Goal: Book appointment/travel/reservation

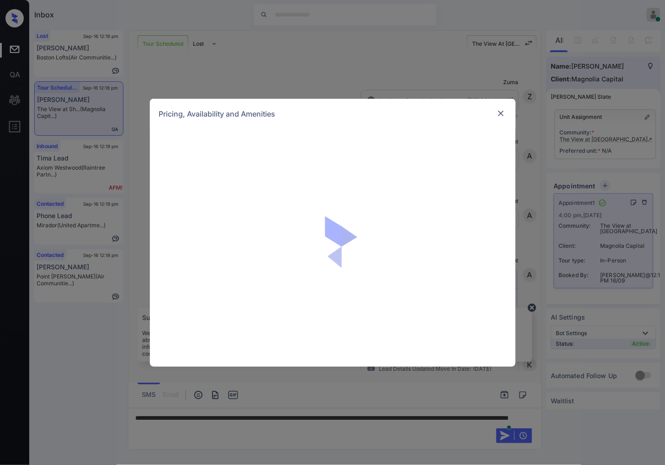
scroll to position [944, 0]
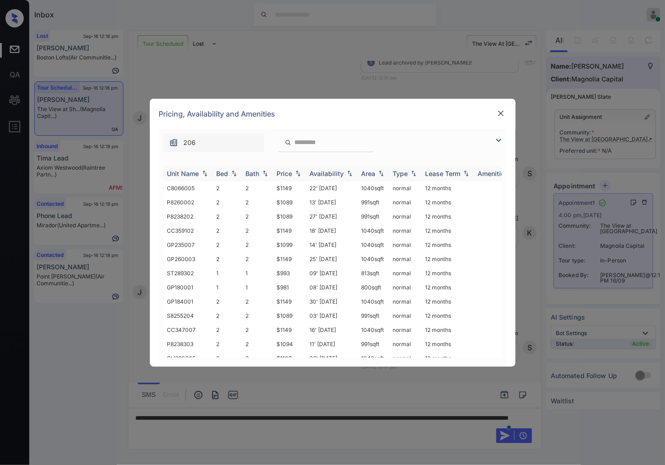
click at [298, 171] on img at bounding box center [297, 173] width 9 height 6
click at [298, 171] on img at bounding box center [297, 173] width 9 height 7
drag, startPoint x: 298, startPoint y: 186, endPoint x: 274, endPoint y: 189, distance: 23.5
click at [274, 189] on td "$875" at bounding box center [289, 188] width 33 height 14
copy td "$875"
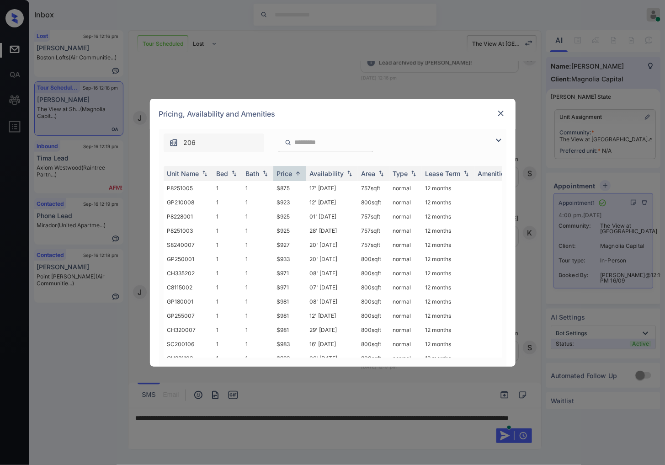
click at [494, 109] on div "Pricing, Availability and Amenities" at bounding box center [333, 114] width 366 height 30
click at [500, 112] on img at bounding box center [500, 113] width 9 height 9
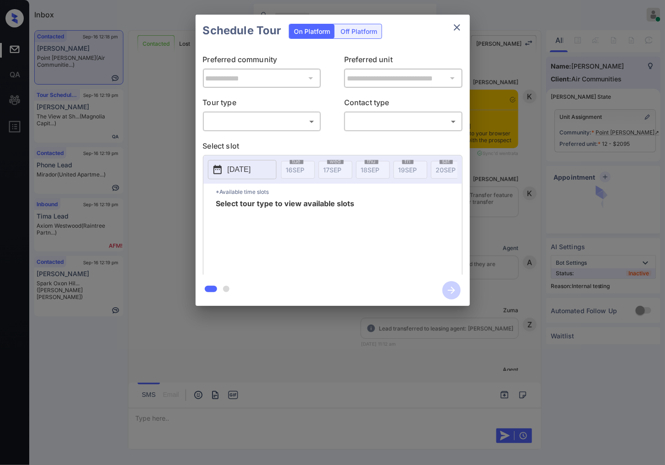
scroll to position [1863, 0]
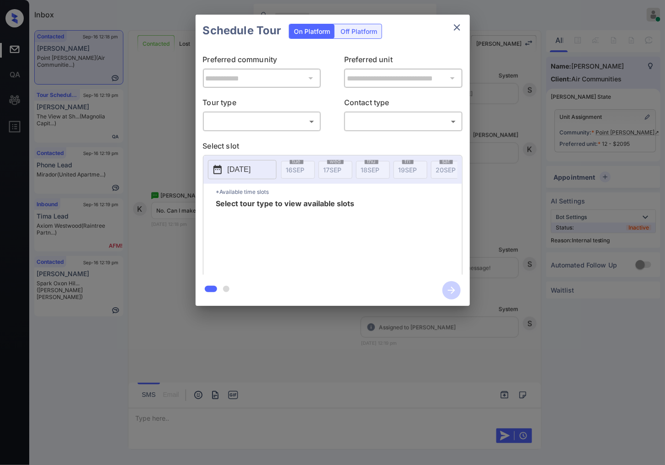
click at [276, 121] on body "Inbox Caroline Dacanay Online Set yourself offline Set yourself on break Profil…" at bounding box center [332, 232] width 665 height 465
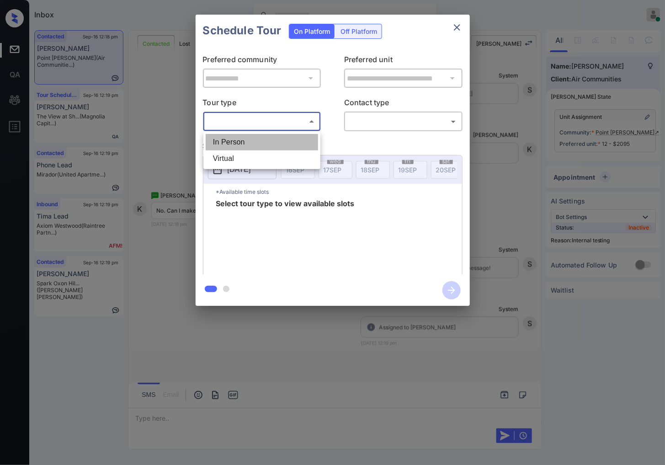
click at [275, 147] on li "In Person" at bounding box center [262, 142] width 112 height 16
type input "********"
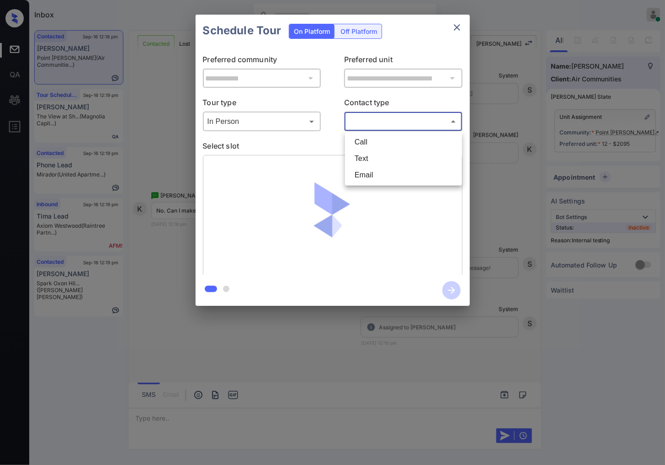
click at [398, 124] on body "Inbox Caroline Dacanay Online Set yourself offline Set yourself on break Profil…" at bounding box center [332, 232] width 665 height 465
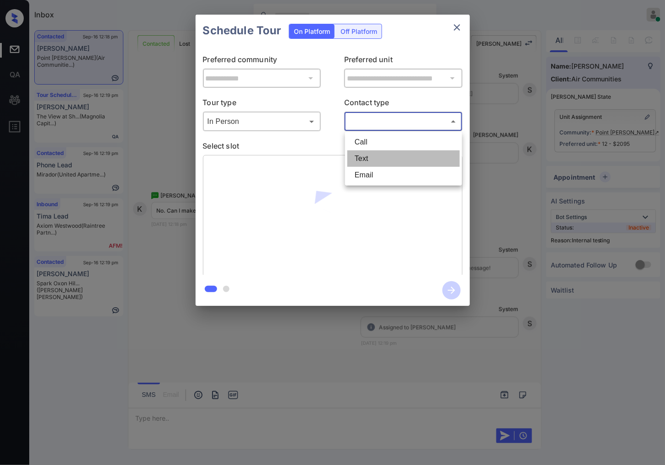
click at [383, 160] on li "Text" at bounding box center [403, 158] width 112 height 16
type input "****"
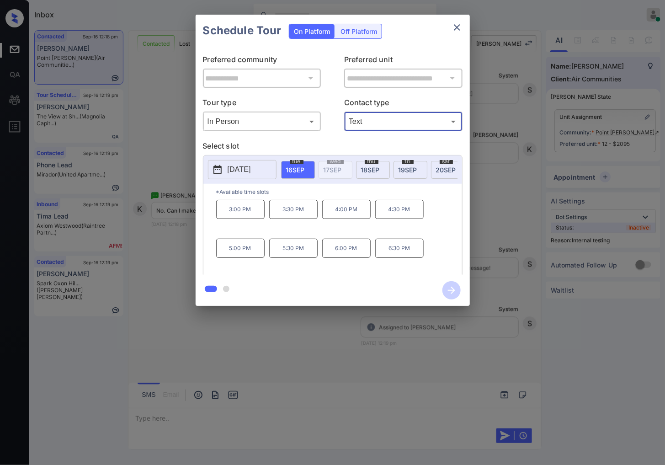
click at [375, 170] on span "18 SEP" at bounding box center [370, 170] width 19 height 8
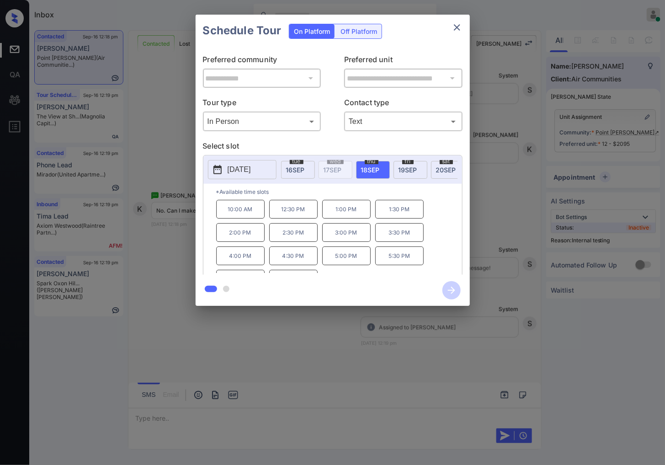
scroll to position [16, 0]
click at [218, 340] on div at bounding box center [332, 232] width 665 height 465
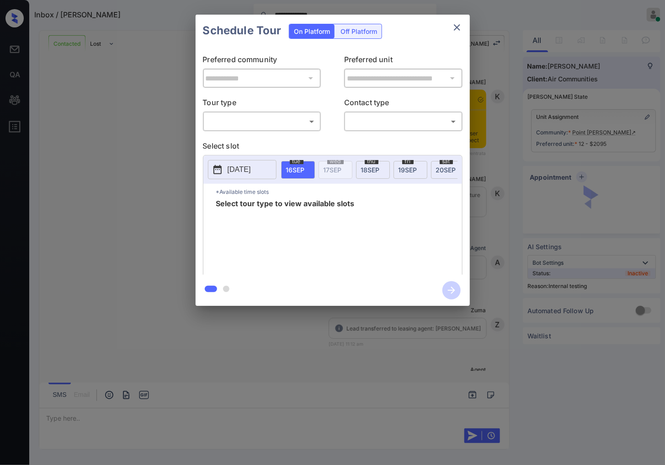
scroll to position [1891, 0]
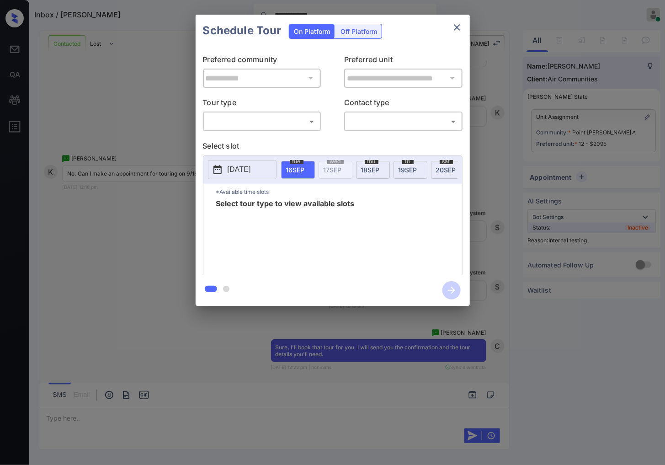
click at [273, 122] on body "**********" at bounding box center [332, 232] width 665 height 465
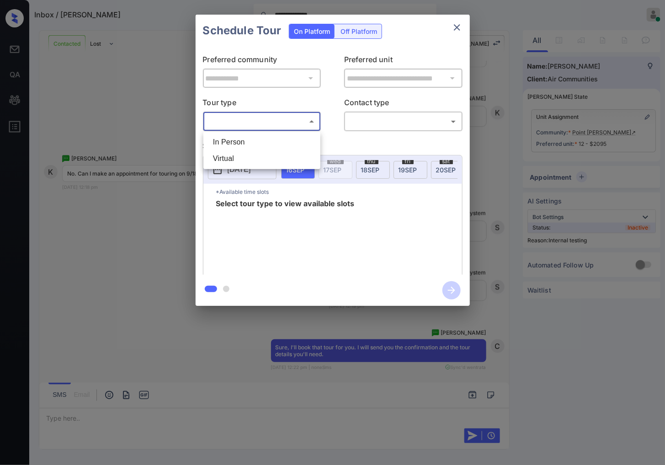
click at [258, 148] on li "In Person" at bounding box center [262, 142] width 112 height 16
type input "********"
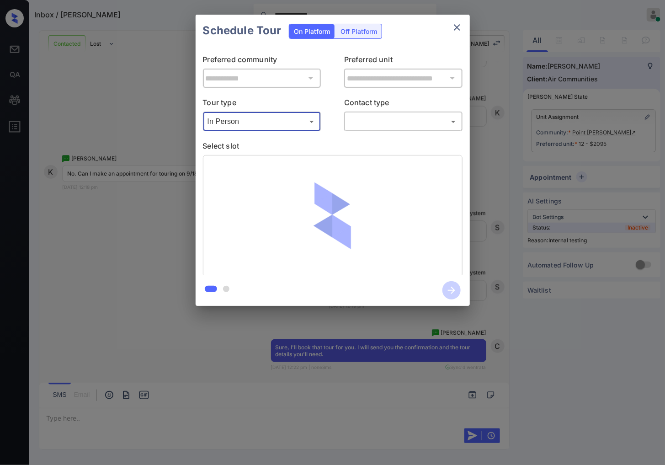
click at [386, 115] on body "**********" at bounding box center [332, 232] width 665 height 465
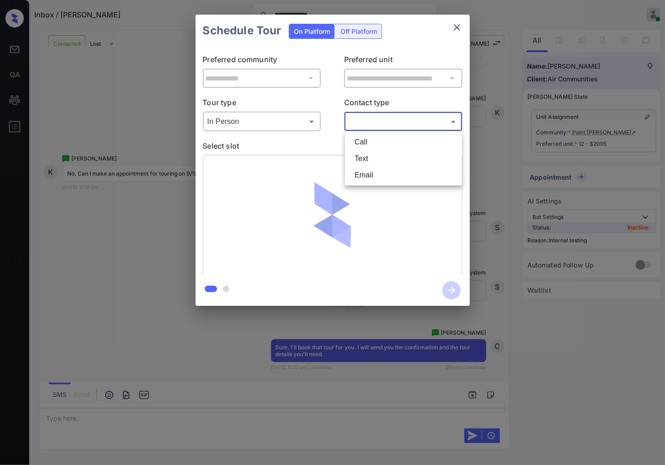
click at [360, 158] on li "Text" at bounding box center [403, 158] width 112 height 16
type input "****"
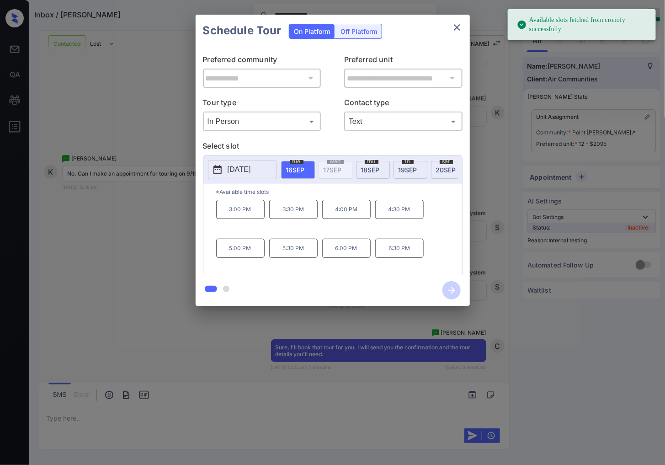
click at [367, 168] on span "[DATE]" at bounding box center [370, 170] width 19 height 8
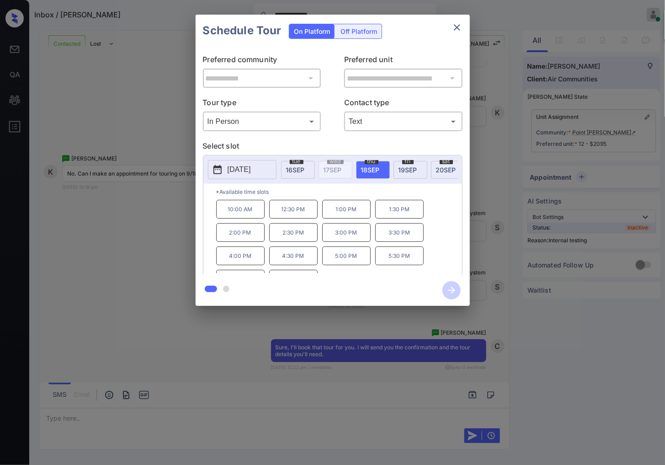
click at [399, 265] on p "5:30 PM" at bounding box center [399, 255] width 48 height 19
click at [452, 289] on icon "button" at bounding box center [451, 290] width 18 height 18
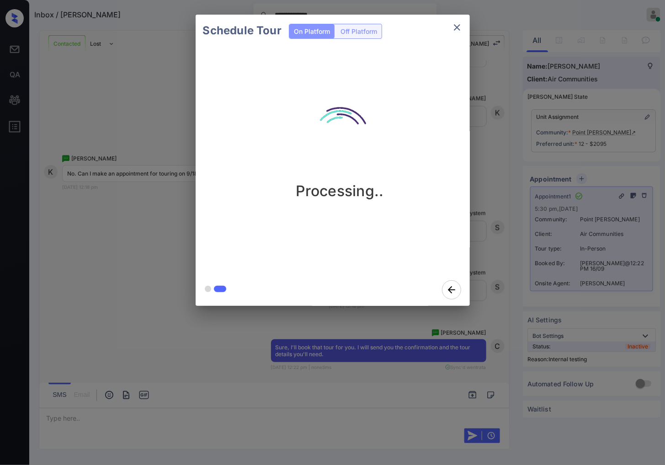
click at [490, 256] on div "Schedule Tour On Platform Off Platform Processing.." at bounding box center [332, 160] width 665 height 320
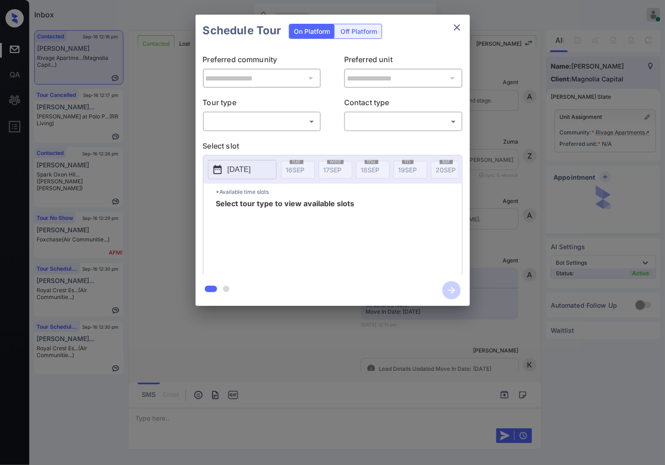
scroll to position [250, 0]
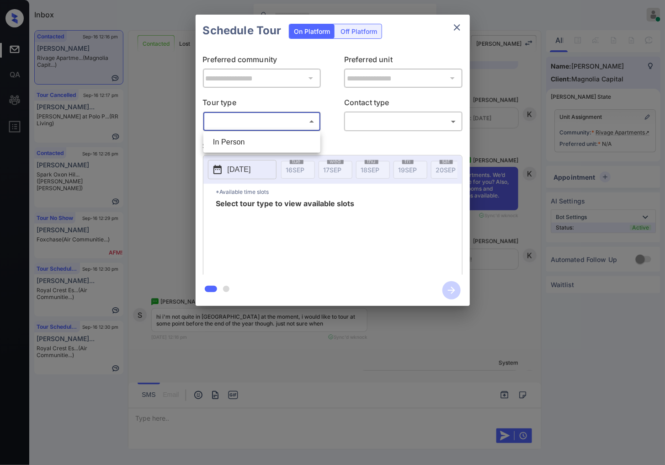
click at [268, 120] on body "Inbox Caroline Dacanay Online Set yourself offline Set yourself on break Profil…" at bounding box center [332, 232] width 665 height 465
click at [550, 157] on div at bounding box center [332, 232] width 665 height 465
click at [631, 176] on div "**********" at bounding box center [332, 160] width 665 height 320
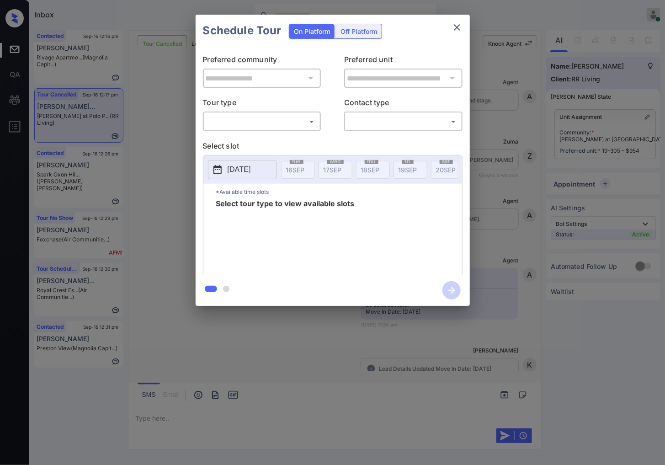
scroll to position [5976, 0]
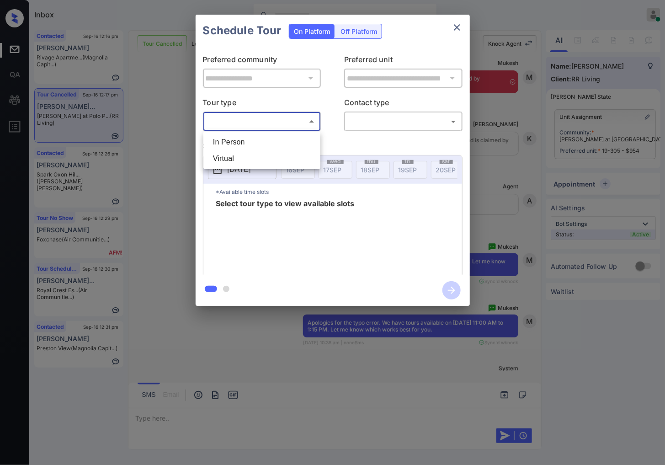
click at [292, 128] on body "Inbox [PERSON_NAME] Online Set yourself offline Set yourself on break Profile S…" at bounding box center [332, 232] width 665 height 465
click at [294, 144] on li "In Person" at bounding box center [262, 142] width 112 height 16
type input "********"
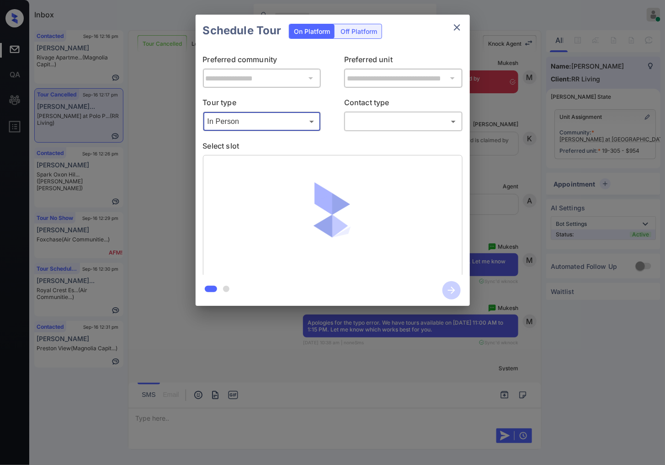
click at [369, 132] on div "**********" at bounding box center [333, 161] width 274 height 228
drag, startPoint x: 373, startPoint y: 131, endPoint x: 378, endPoint y: 139, distance: 9.4
click at [375, 131] on div "**********" at bounding box center [333, 161] width 274 height 228
click at [378, 125] on body "Inbox Caroline Dacanay Online Set yourself offline Set yourself on break Profil…" at bounding box center [332, 232] width 665 height 465
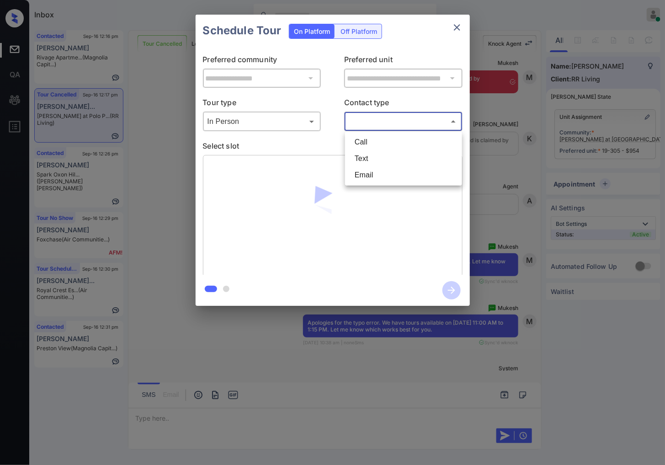
click at [382, 153] on li "Text" at bounding box center [403, 158] width 112 height 16
type input "****"
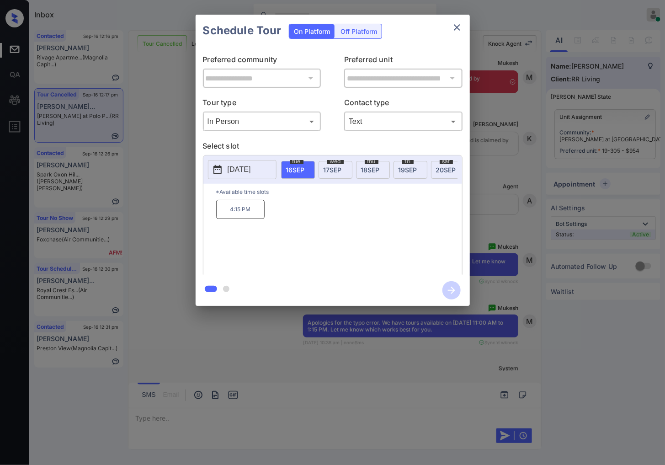
click at [443, 172] on span "20 SEP" at bounding box center [446, 170] width 20 height 8
click at [349, 339] on div at bounding box center [332, 232] width 665 height 465
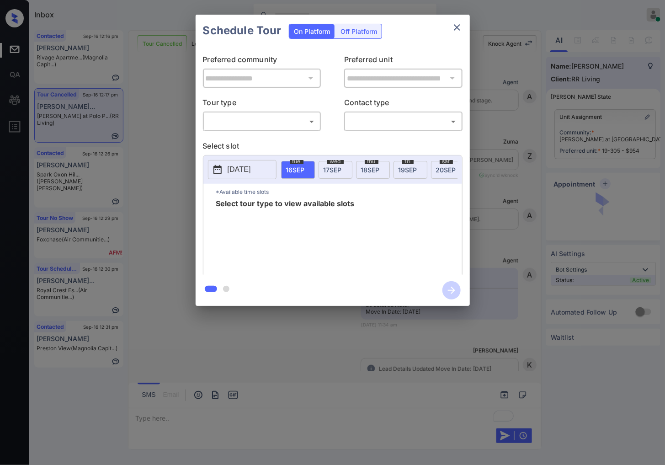
scroll to position [6179, 0]
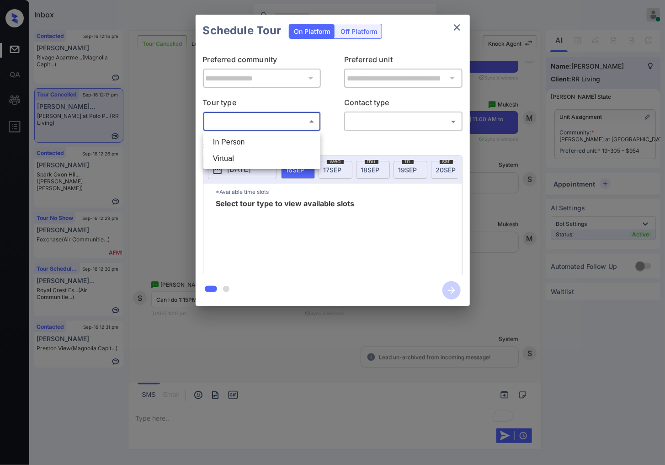
click at [278, 115] on body "Inbox [PERSON_NAME] Online Set yourself offline Set yourself on break Profile S…" at bounding box center [332, 232] width 665 height 465
click at [275, 139] on li "In Person" at bounding box center [262, 142] width 112 height 16
type input "********"
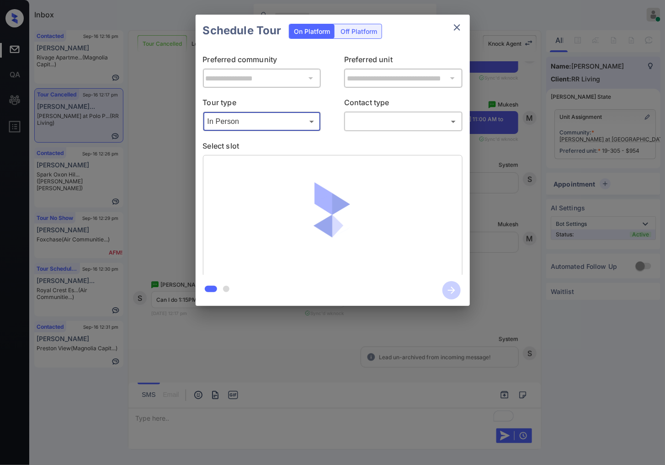
click at [422, 117] on body "Inbox [PERSON_NAME] Online Set yourself offline Set yourself on break Profile S…" at bounding box center [332, 232] width 665 height 465
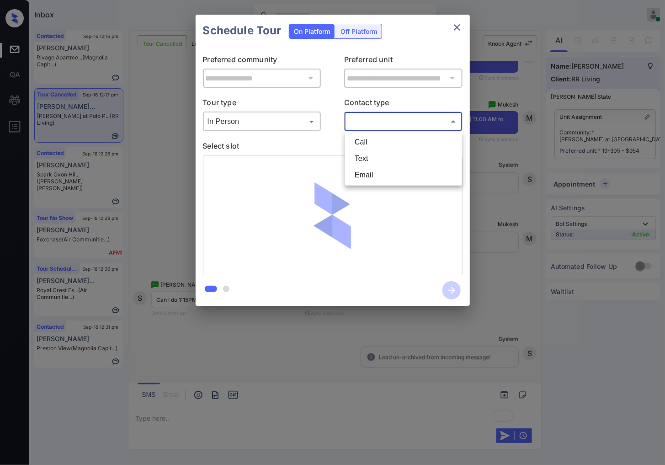
click at [404, 159] on li "Text" at bounding box center [403, 158] width 112 height 16
type input "****"
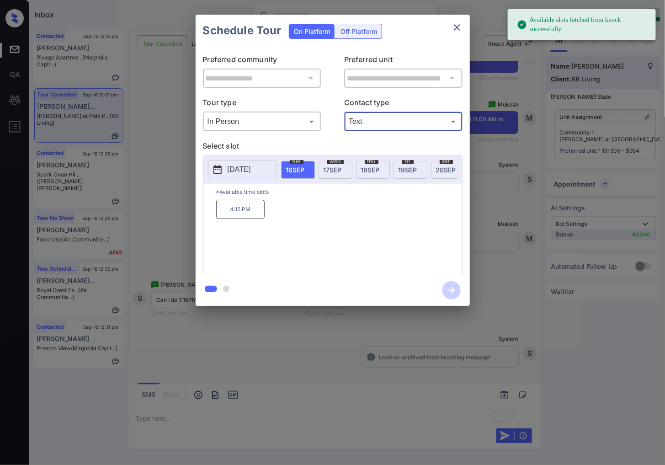
click at [445, 170] on span "[DATE]" at bounding box center [446, 170] width 20 height 8
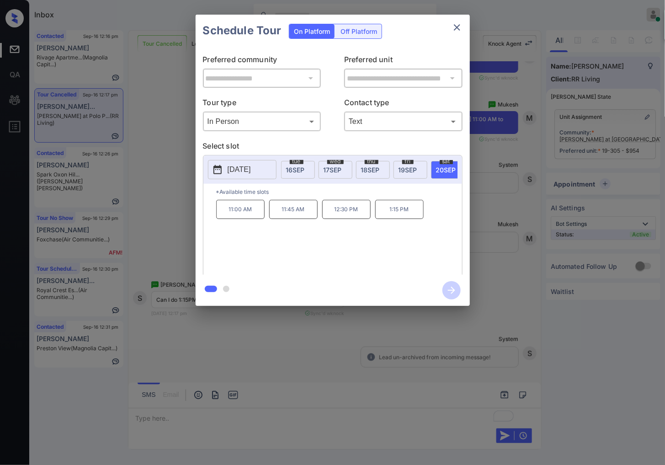
click at [410, 219] on p "1:15 PM" at bounding box center [399, 209] width 48 height 19
click at [457, 293] on icon "button" at bounding box center [451, 290] width 18 height 18
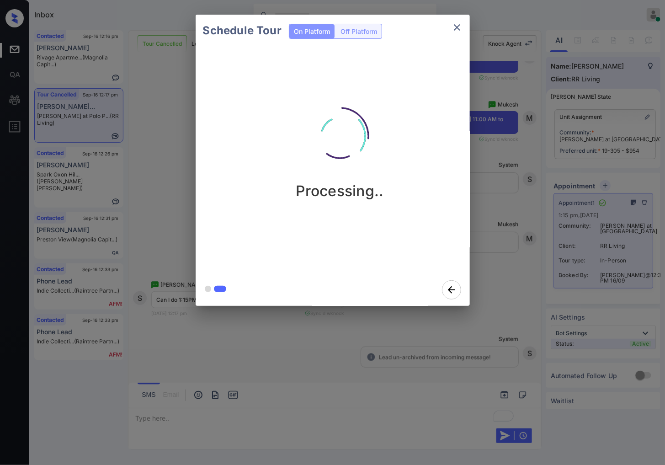
click at [523, 229] on div "Schedule Tour On Platform Off Platform Processing.." at bounding box center [332, 160] width 665 height 320
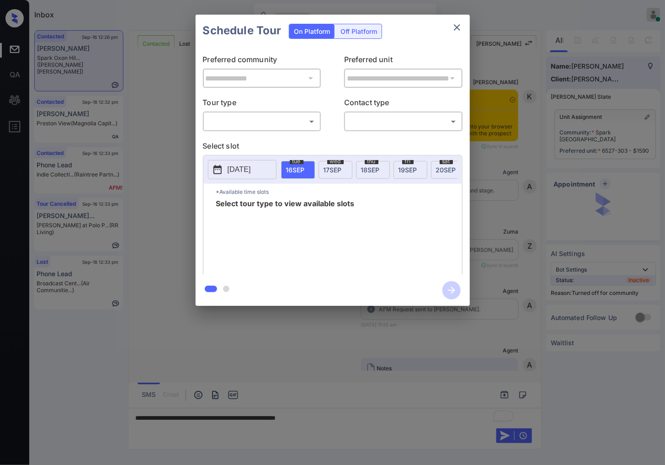
scroll to position [2055, 0]
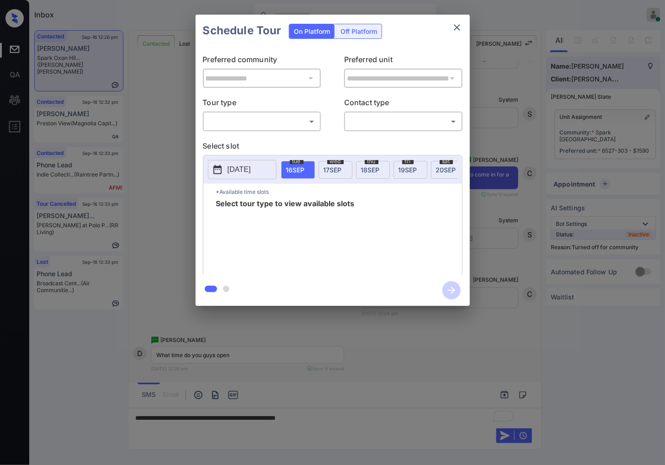
click at [285, 122] on body "Inbox [PERSON_NAME] Online Set yourself offline Set yourself on break Profile S…" at bounding box center [332, 232] width 665 height 465
click at [282, 144] on li "In Person" at bounding box center [262, 142] width 112 height 16
type input "********"
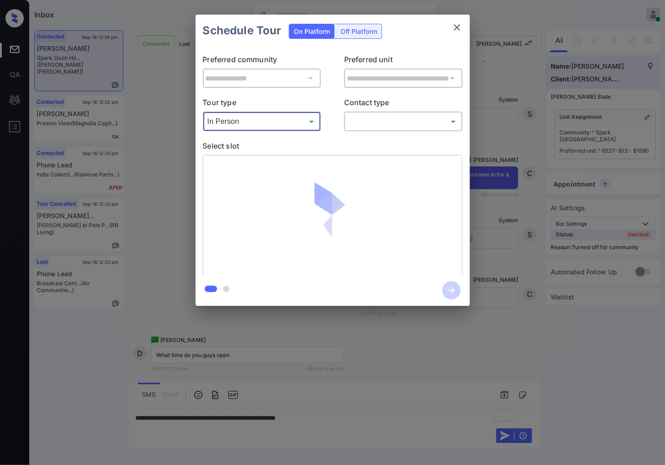
click at [412, 121] on body "Inbox [PERSON_NAME] Online Set yourself offline Set yourself on break Profile S…" at bounding box center [332, 232] width 665 height 465
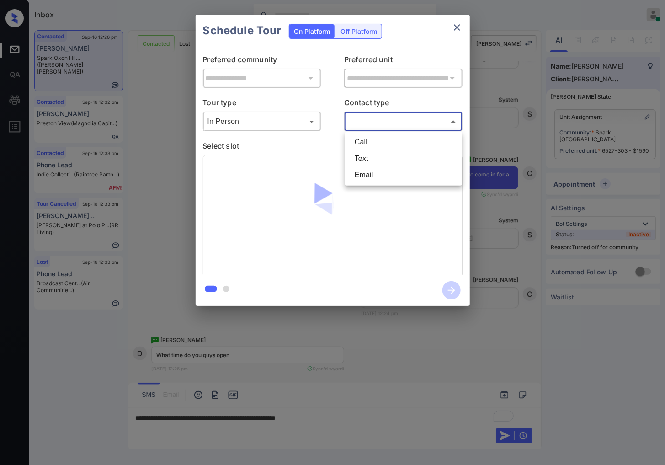
click at [405, 150] on li "Text" at bounding box center [403, 158] width 112 height 16
type input "****"
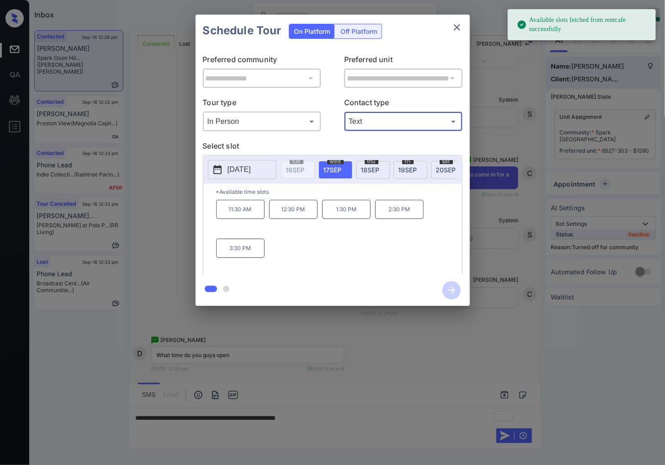
click at [267, 171] on button "[DATE]" at bounding box center [242, 169] width 69 height 19
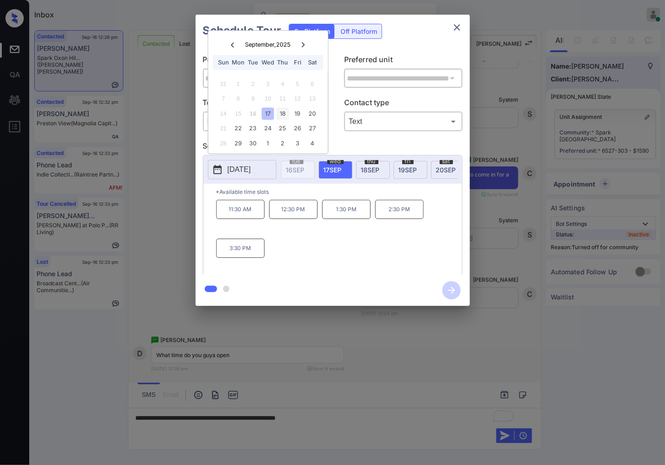
click at [285, 112] on div "18" at bounding box center [282, 113] width 12 height 12
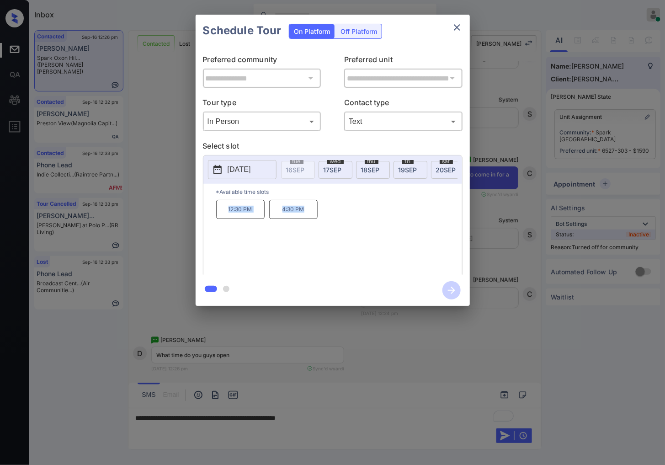
drag, startPoint x: 220, startPoint y: 217, endPoint x: 334, endPoint y: 217, distance: 113.3
click at [334, 217] on div "12:30 PM 4:30 PM" at bounding box center [339, 236] width 246 height 73
copy div "12:30 PM 4:30 PM"
click at [334, 165] on div "[DATE]" at bounding box center [336, 170] width 34 height 18
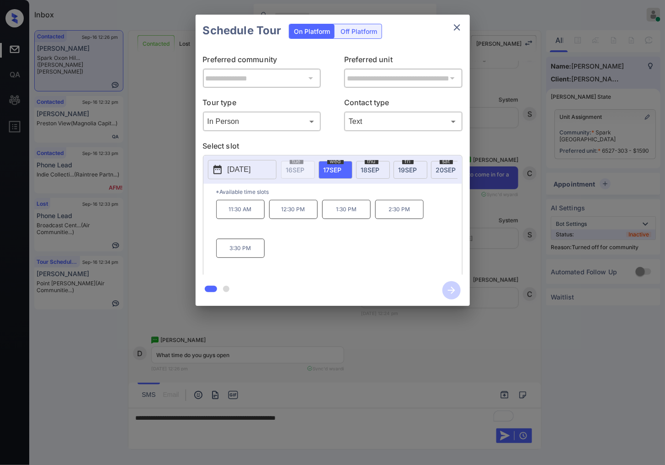
click at [368, 167] on span "[DATE]" at bounding box center [370, 170] width 19 height 8
click at [407, 169] on span "[DATE]" at bounding box center [408, 170] width 19 height 8
click at [335, 168] on span "17 SEP" at bounding box center [333, 170] width 18 height 8
drag, startPoint x: 224, startPoint y: 212, endPoint x: 254, endPoint y: 214, distance: 29.8
click at [254, 214] on p "11:30 AM" at bounding box center [240, 209] width 48 height 19
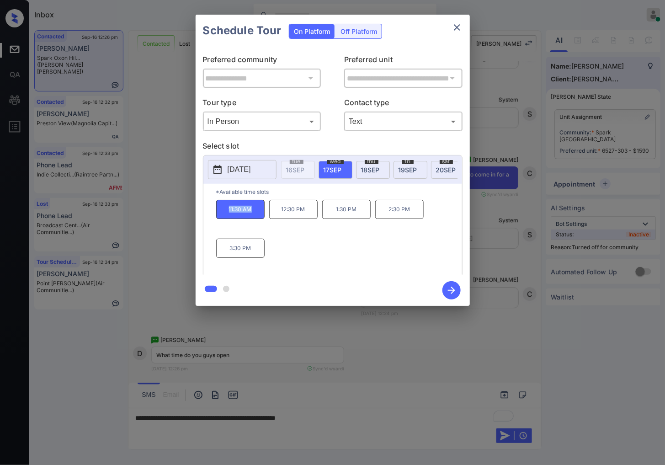
copy p "11:30 AM"
click at [378, 421] on div at bounding box center [332, 232] width 665 height 465
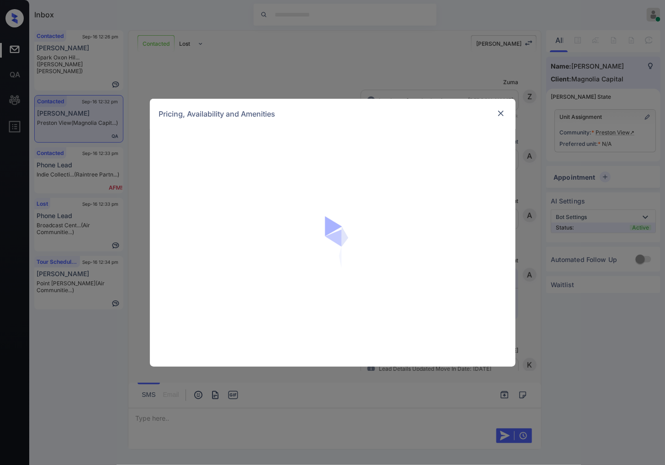
scroll to position [362, 0]
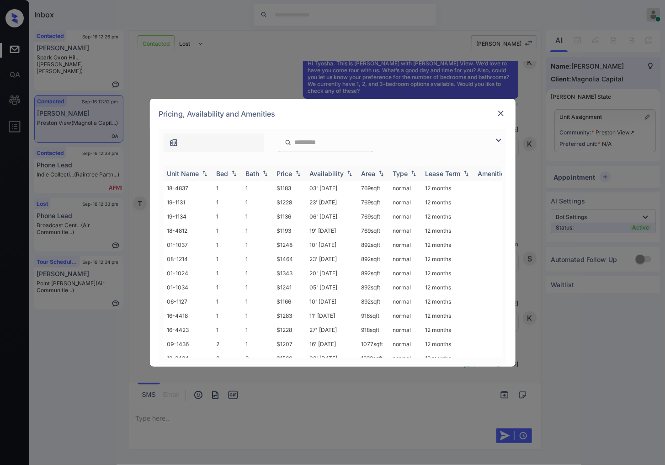
click at [299, 170] on img at bounding box center [297, 173] width 9 height 6
click at [299, 170] on img at bounding box center [297, 173] width 9 height 7
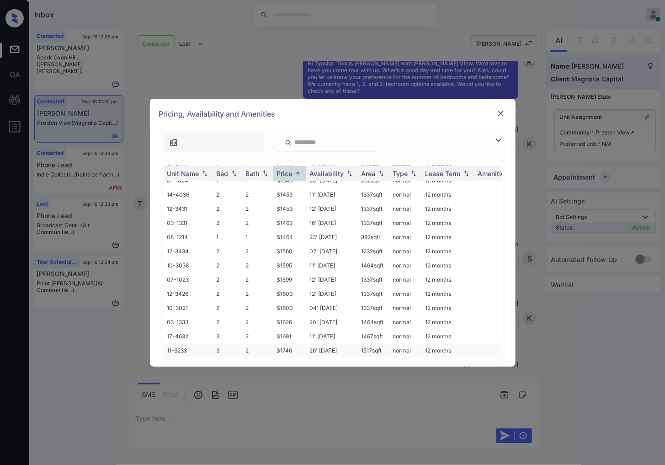
scroll to position [0, 0]
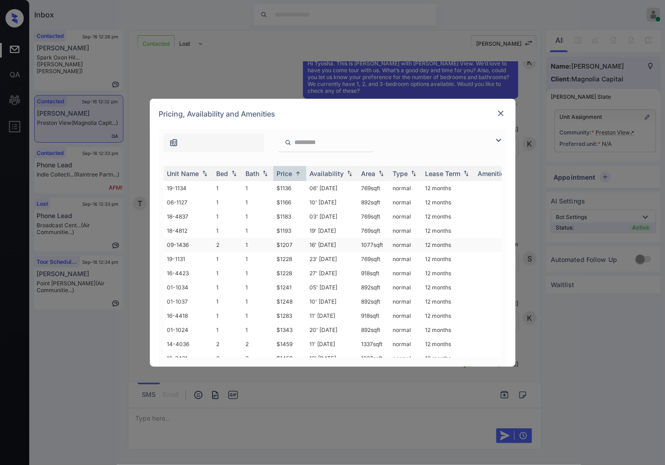
click at [293, 243] on td "$1207" at bounding box center [289, 245] width 33 height 14
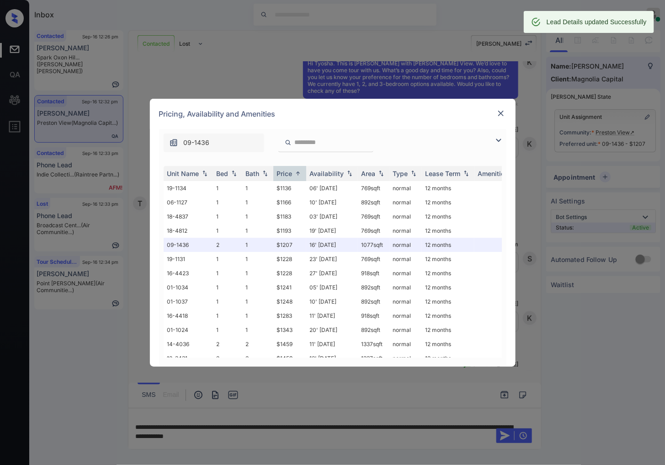
click at [501, 110] on img at bounding box center [500, 113] width 9 height 9
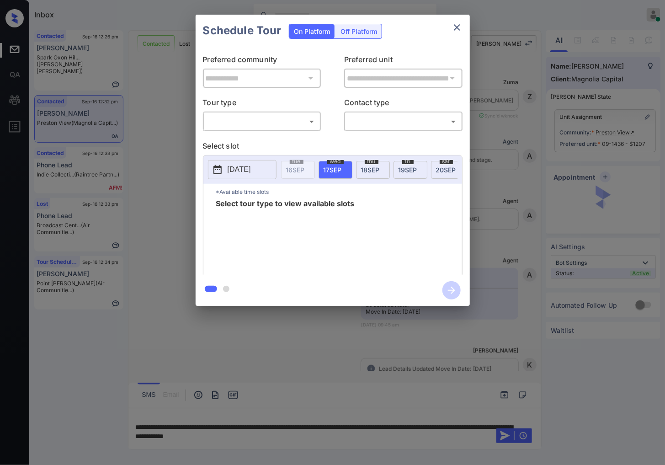
scroll to position [1201, 0]
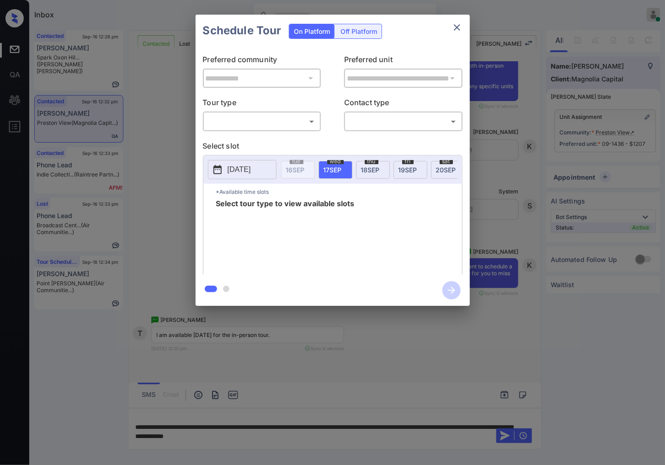
click at [276, 122] on body "Inbox [PERSON_NAME] Online Set yourself offline Set yourself on break Profile S…" at bounding box center [332, 232] width 665 height 465
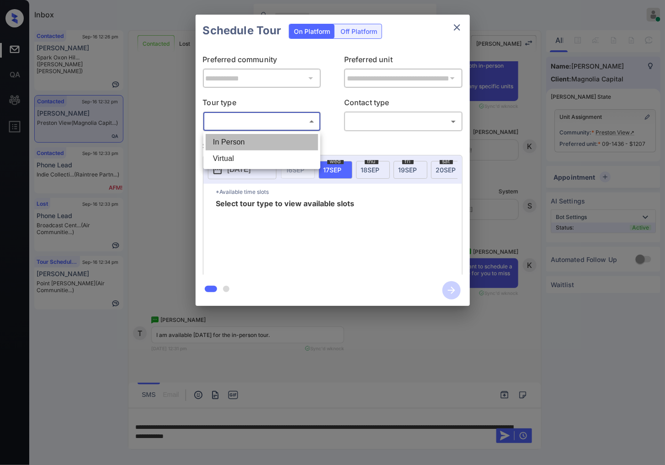
click at [271, 140] on li "In Person" at bounding box center [262, 142] width 112 height 16
type input "********"
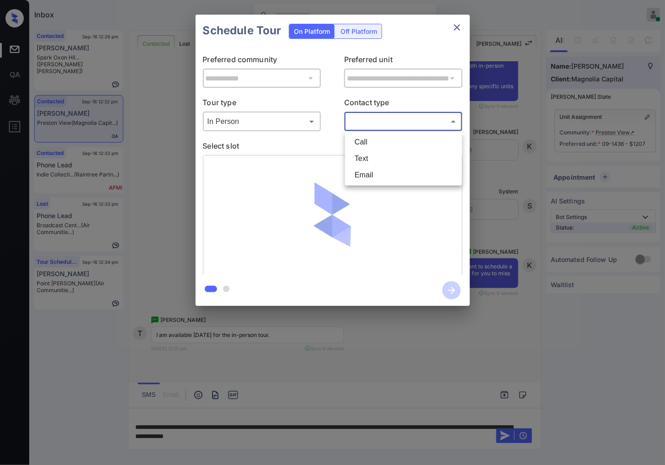
click at [403, 122] on body "Inbox [PERSON_NAME] Online Set yourself offline Set yourself on break Profile S…" at bounding box center [332, 232] width 665 height 465
click at [381, 159] on li "Text" at bounding box center [403, 158] width 112 height 16
type input "****"
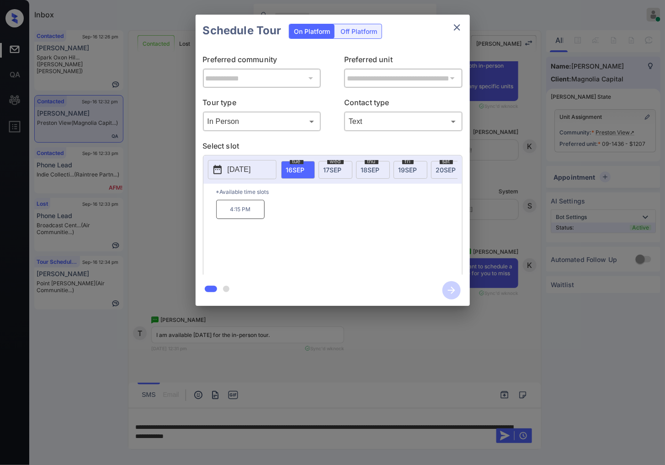
click at [412, 168] on span "[DATE]" at bounding box center [408, 170] width 19 height 8
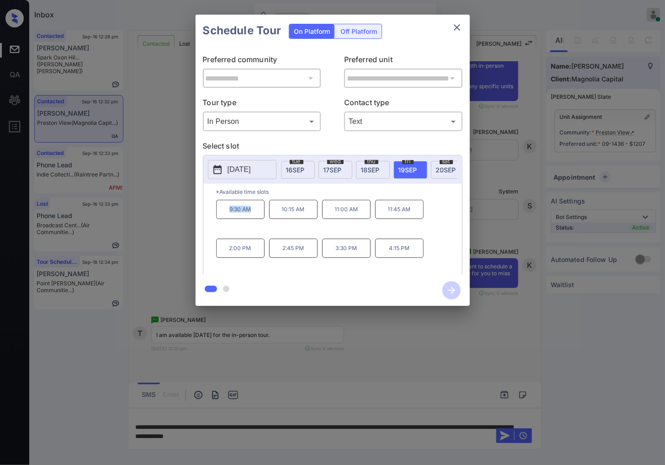
drag, startPoint x: 257, startPoint y: 215, endPoint x: 229, endPoint y: 217, distance: 28.4
click at [229, 217] on p "9:30 AM" at bounding box center [240, 209] width 48 height 19
drag, startPoint x: 367, startPoint y: 213, endPoint x: 330, endPoint y: 213, distance: 37.0
click at [330, 213] on p "11:00 AM" at bounding box center [346, 209] width 48 height 19
copy p "11:00 AM"
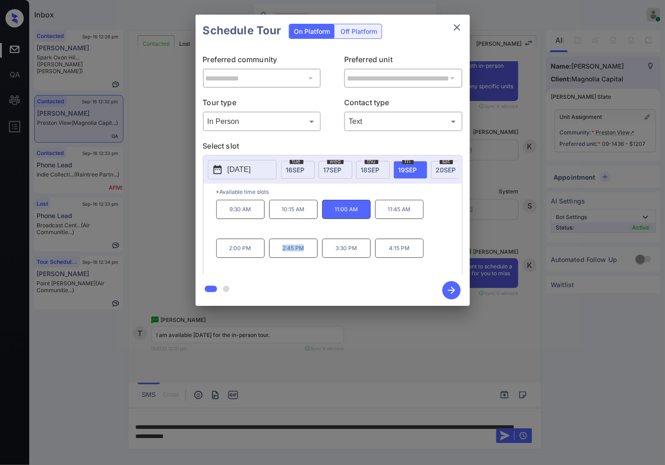
drag, startPoint x: 312, startPoint y: 256, endPoint x: 282, endPoint y: 256, distance: 30.6
click at [282, 256] on p "2:45 PM" at bounding box center [293, 248] width 48 height 19
drag, startPoint x: 258, startPoint y: 258, endPoint x: 20, endPoint y: 324, distance: 247.3
click at [214, 257] on div "*Available time slots 9:30 AM 10:15 AM 11:00 AM 11:45 AM 2:00 PM 2:45 PM 3:30 P…" at bounding box center [332, 231] width 259 height 94
copy p "2:00 PM"
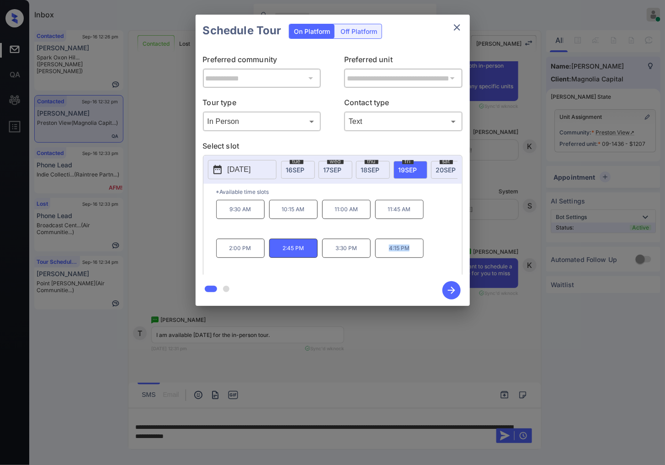
drag, startPoint x: 410, startPoint y: 254, endPoint x: 390, endPoint y: 254, distance: 20.6
click at [390, 254] on p "4:15 PM" at bounding box center [399, 248] width 48 height 19
copy p "4:15 PM"
click at [303, 353] on div at bounding box center [332, 232] width 665 height 465
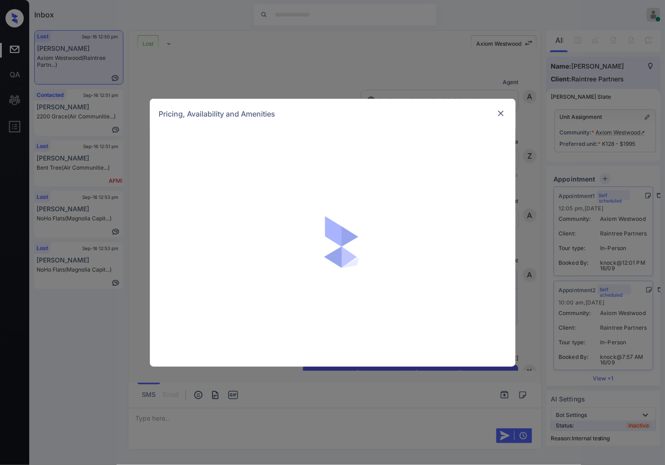
scroll to position [5773, 0]
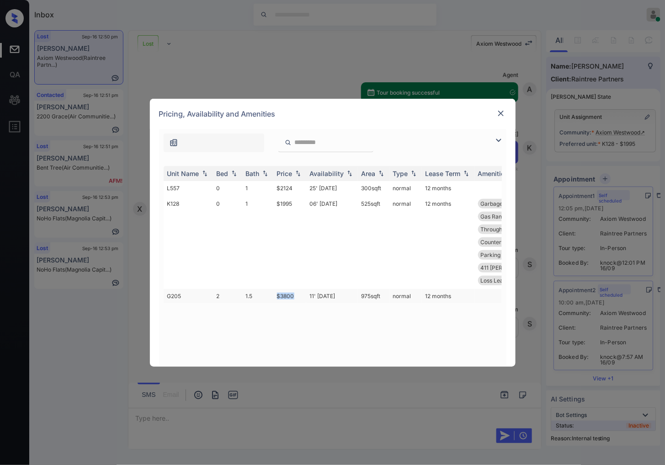
drag, startPoint x: 298, startPoint y: 283, endPoint x: 274, endPoint y: 284, distance: 23.3
click at [274, 289] on td "$3800" at bounding box center [289, 296] width 33 height 14
copy td "$3800"
drag, startPoint x: 381, startPoint y: 282, endPoint x: 354, endPoint y: 281, distance: 27.5
click at [354, 289] on tr "G205 2 1.5 $3800 11' Sep 25 975 sqft normal 12 months" at bounding box center [403, 296] width 478 height 14
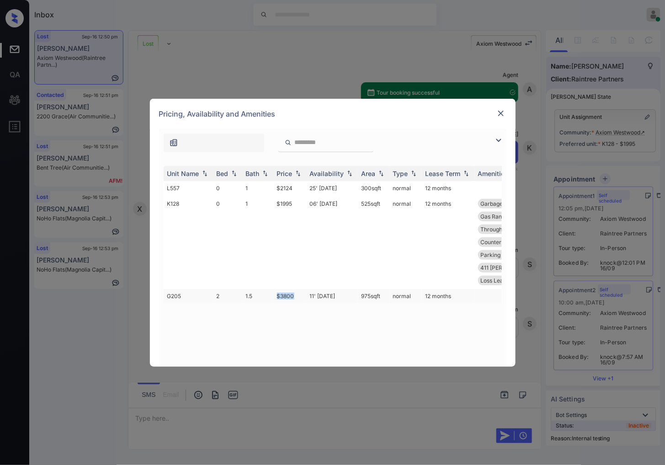
copy tr "975 sqft"
click at [500, 111] on img at bounding box center [500, 113] width 9 height 9
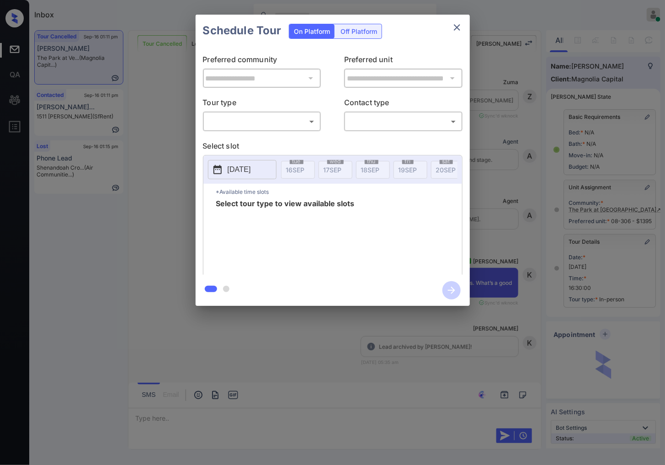
scroll to position [4795, 0]
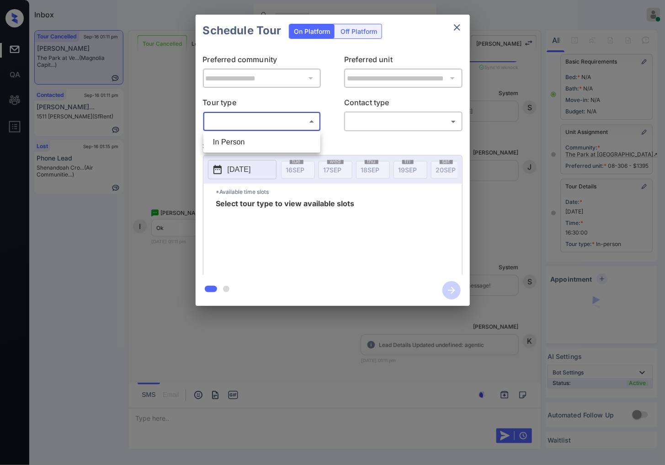
click at [289, 126] on body "Inbox Caroline Dacanay Online Set yourself offline Set yourself on break Profil…" at bounding box center [332, 232] width 665 height 465
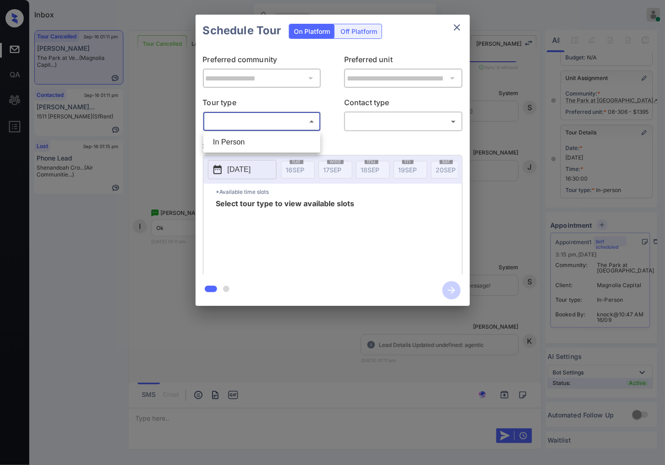
click at [291, 141] on li "In Person" at bounding box center [262, 142] width 112 height 16
type input "********"
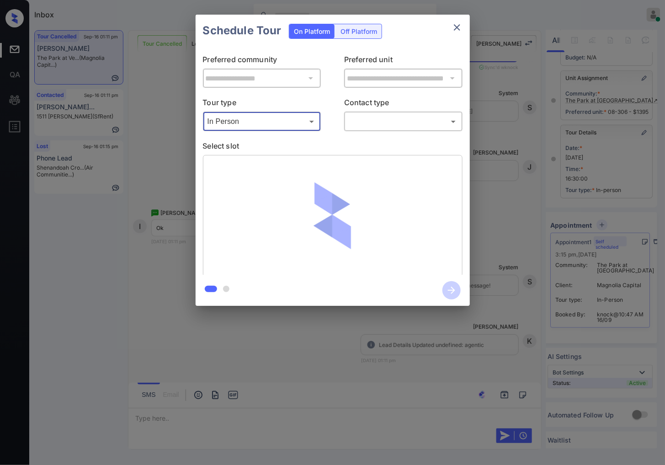
click at [363, 122] on body "Inbox Caroline Dacanay Online Set yourself offline Set yourself on break Profil…" at bounding box center [332, 232] width 665 height 465
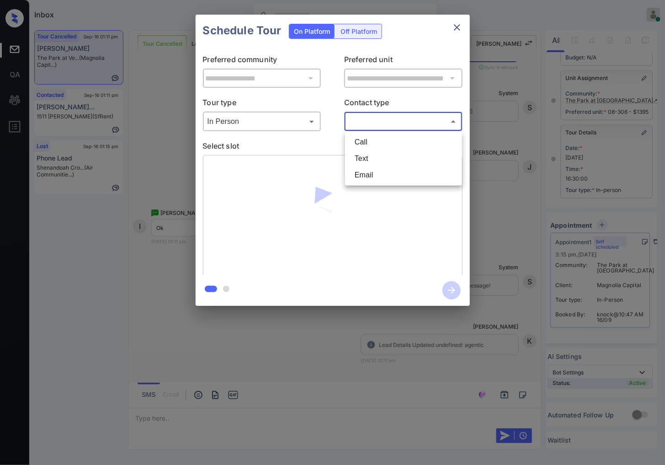
click at [369, 158] on li "Text" at bounding box center [403, 158] width 112 height 16
type input "****"
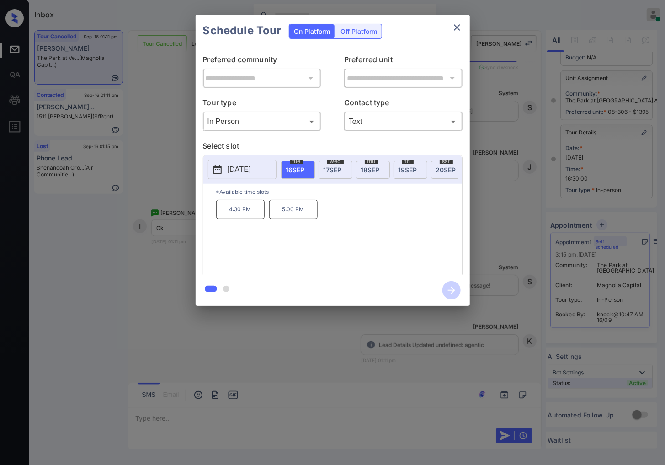
click at [187, 337] on div at bounding box center [332, 232] width 665 height 465
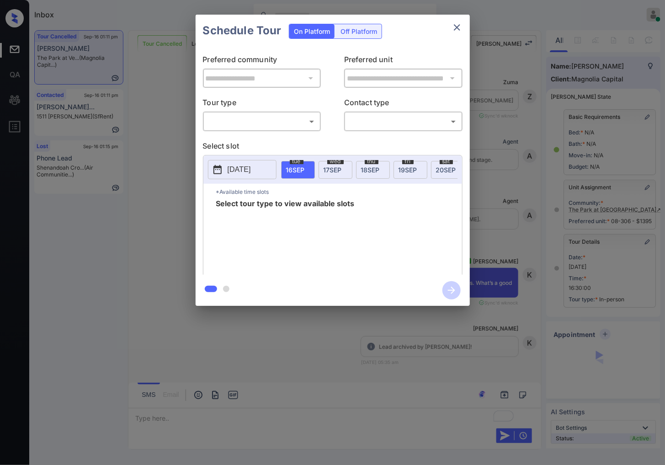
scroll to position [122, 3]
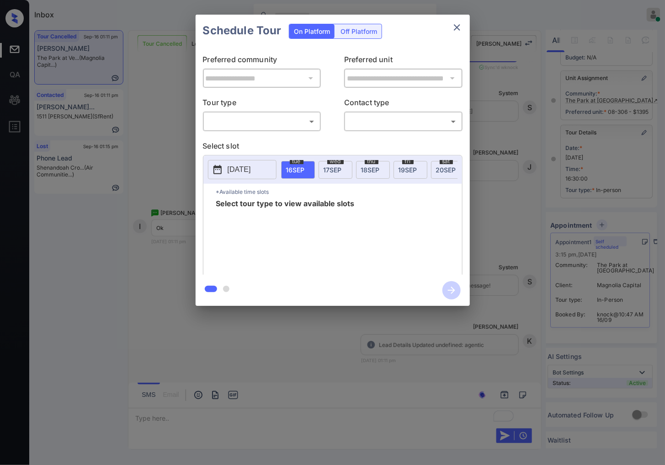
click at [282, 122] on body "Inbox Caroline Dacanay Online Set yourself offline Set yourself on break Profil…" at bounding box center [332, 232] width 665 height 465
click at [290, 139] on li "In Person" at bounding box center [262, 142] width 112 height 16
type input "********"
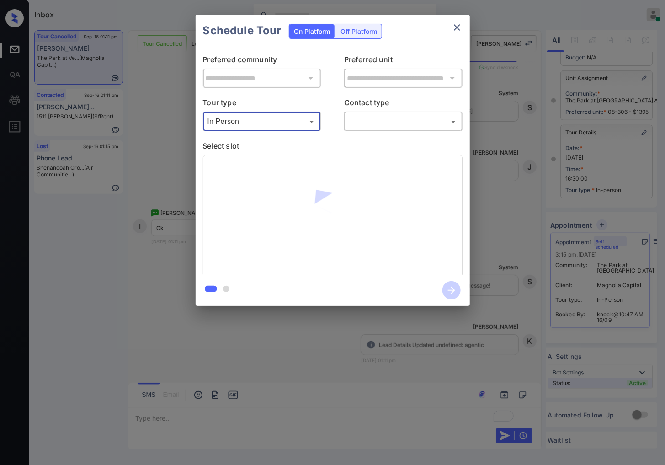
click at [358, 124] on body "Inbox Caroline Dacanay Online Set yourself offline Set yourself on break Profil…" at bounding box center [332, 232] width 665 height 465
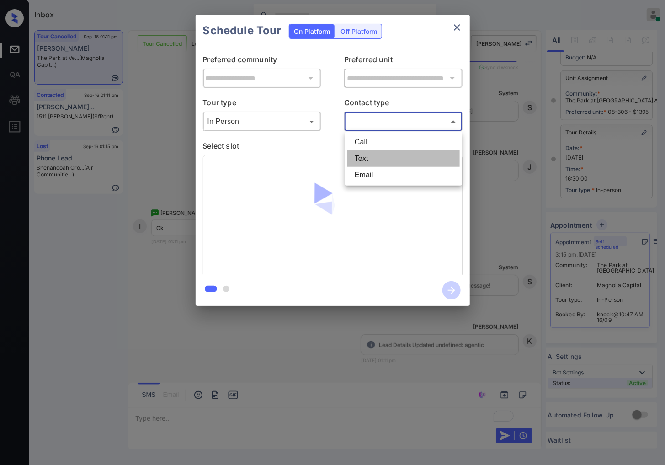
click at [366, 159] on li "Text" at bounding box center [403, 158] width 112 height 16
type input "****"
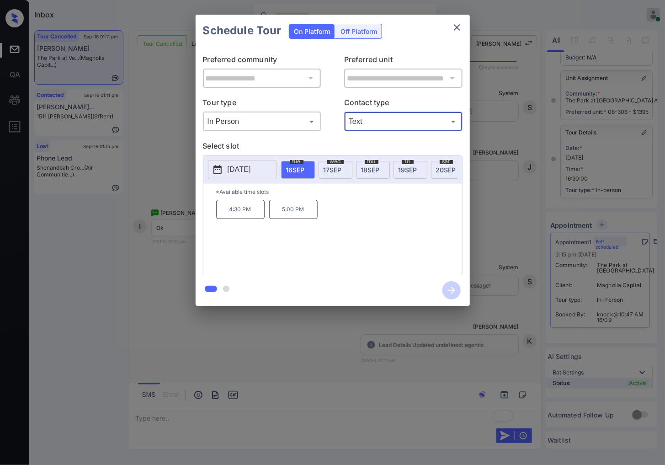
click at [290, 219] on p "5:00 PM" at bounding box center [293, 209] width 48 height 19
click at [450, 288] on icon "button" at bounding box center [451, 290] width 18 height 18
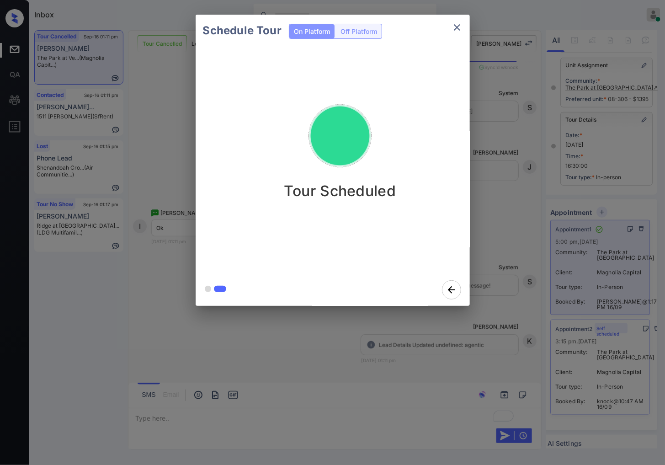
click at [435, 64] on div "Tour Scheduled" at bounding box center [340, 160] width 289 height 227
click at [525, 190] on div "Schedule Tour On Platform Off Platform Tour Scheduled" at bounding box center [332, 160] width 665 height 320
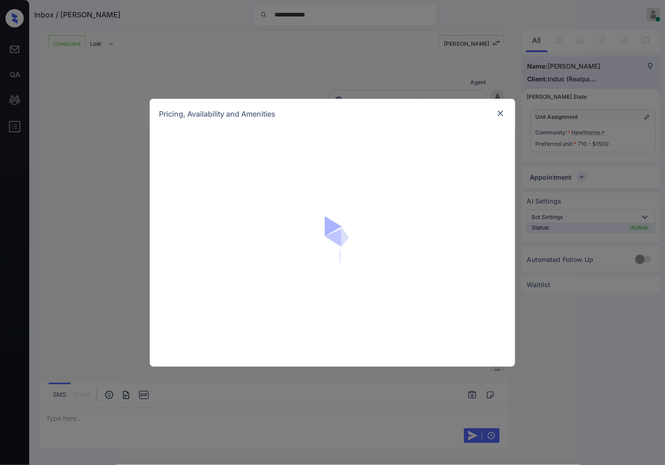
scroll to position [4407, 0]
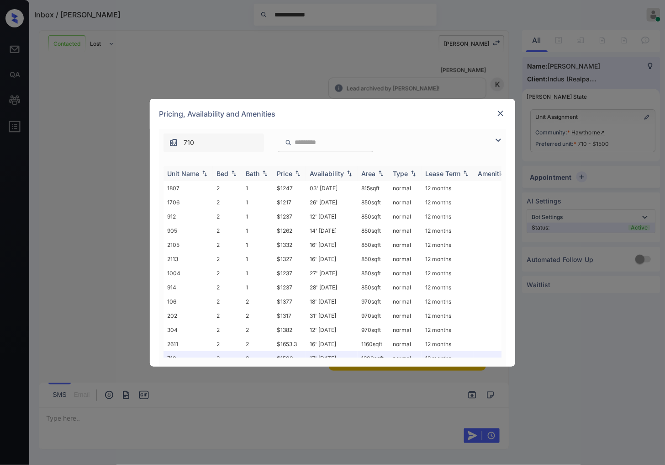
click at [302, 175] on img at bounding box center [297, 173] width 9 height 6
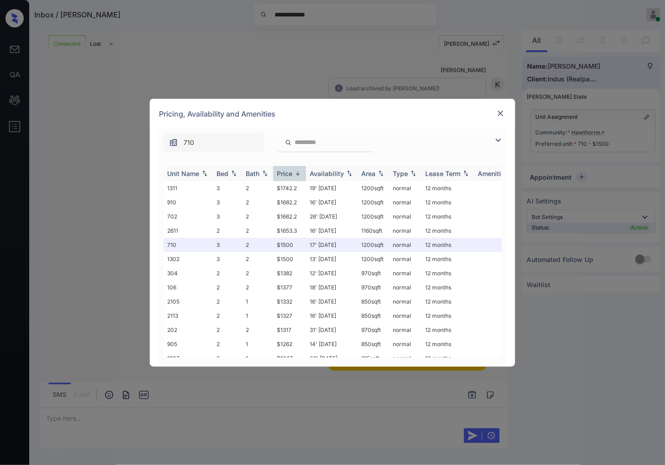
click at [302, 175] on img at bounding box center [297, 173] width 9 height 7
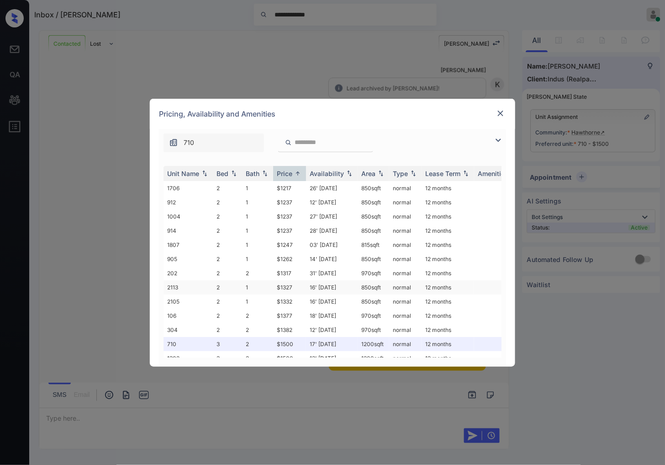
scroll to position [67, 0]
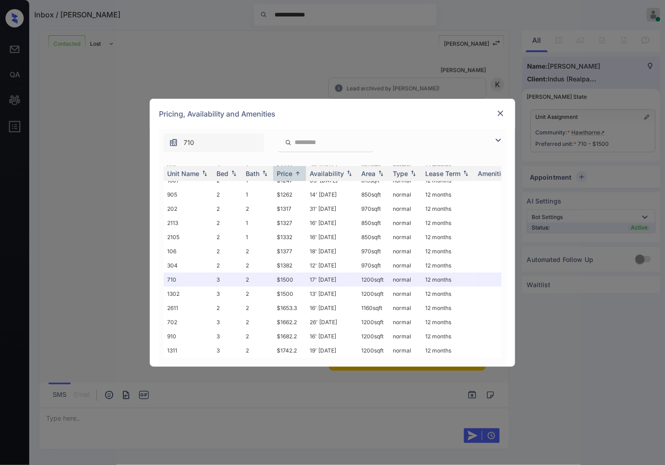
click at [417, 116] on div "Pricing, Availability and Amenities" at bounding box center [333, 114] width 366 height 30
click at [299, 273] on td "$1500" at bounding box center [289, 279] width 33 height 14
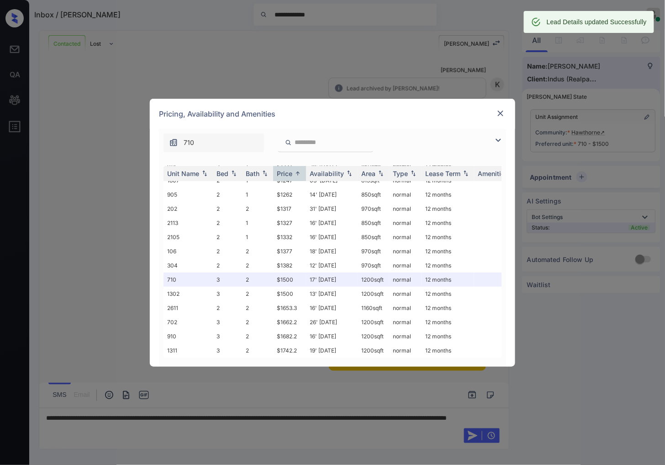
click at [631, 140] on div "**********" at bounding box center [332, 232] width 665 height 465
click at [503, 109] on img at bounding box center [500, 113] width 9 height 9
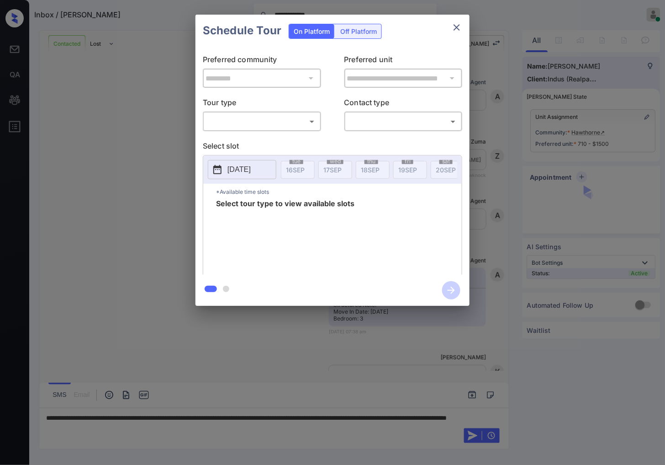
scroll to position [4407, 0]
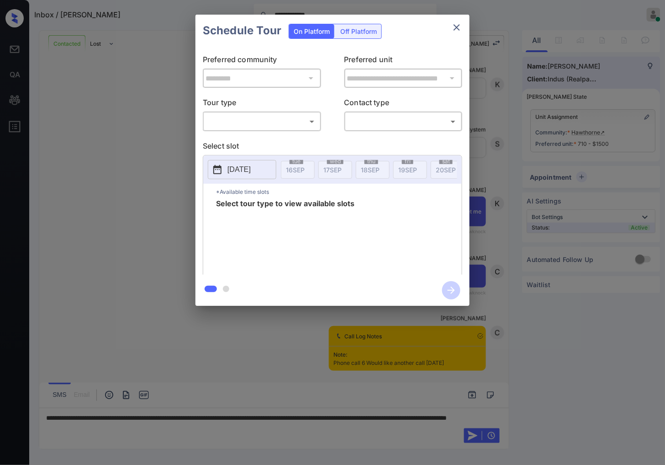
click at [254, 120] on body "**********" at bounding box center [332, 232] width 665 height 465
click at [256, 139] on li "In Person" at bounding box center [262, 142] width 112 height 16
type input "********"
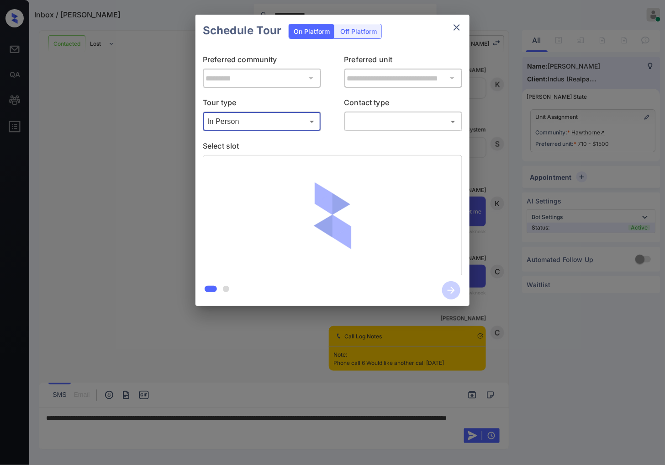
click at [386, 122] on body "**********" at bounding box center [332, 232] width 665 height 465
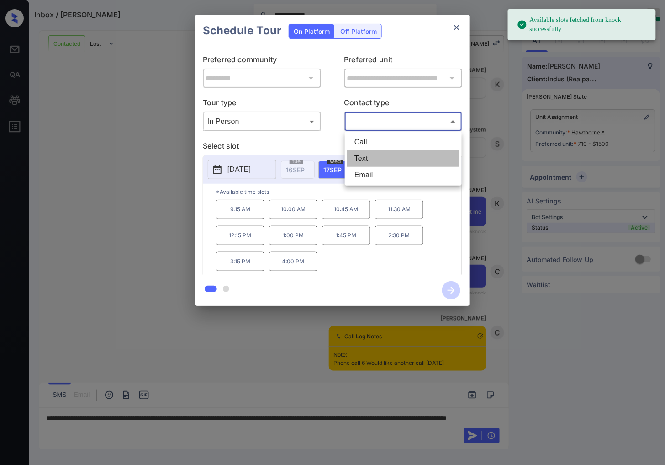
click at [378, 156] on li "Text" at bounding box center [403, 158] width 112 height 16
type input "****"
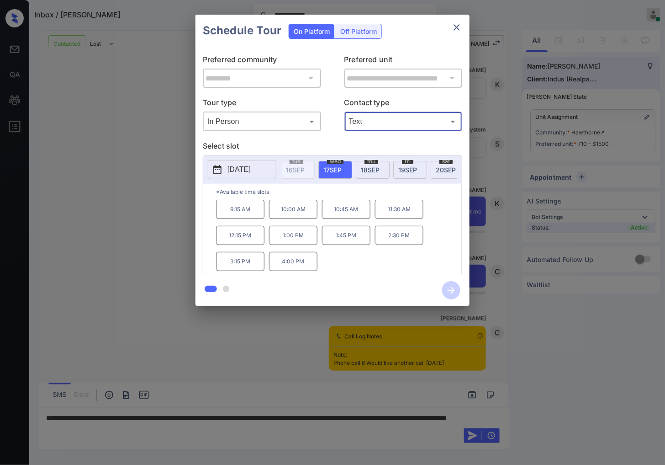
click at [295, 243] on p "1:00 PM" at bounding box center [293, 235] width 48 height 19
click at [454, 292] on icon "button" at bounding box center [451, 290] width 18 height 18
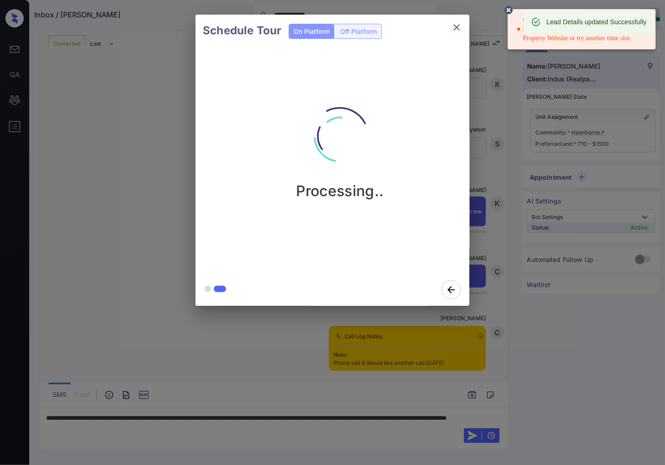
click at [533, 16] on div at bounding box center [537, 22] width 10 height 16
click at [521, 42] on div "Client Error: Knock is not letting us book this slot, and this is a common issu…" at bounding box center [583, 29] width 132 height 35
click at [508, 7] on icon at bounding box center [509, 10] width 8 height 8
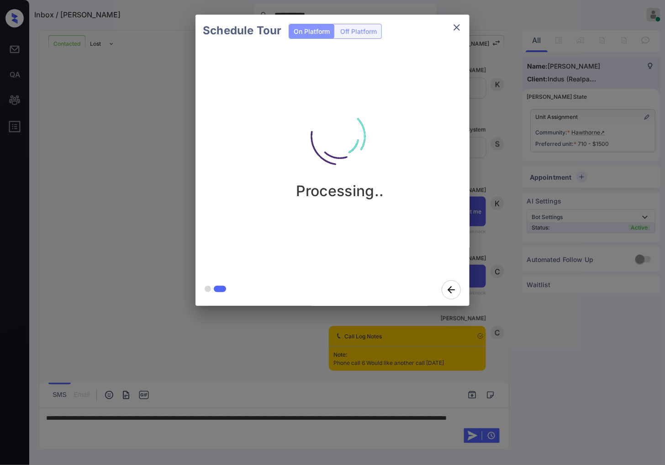
click at [455, 20] on button "close" at bounding box center [457, 27] width 18 height 18
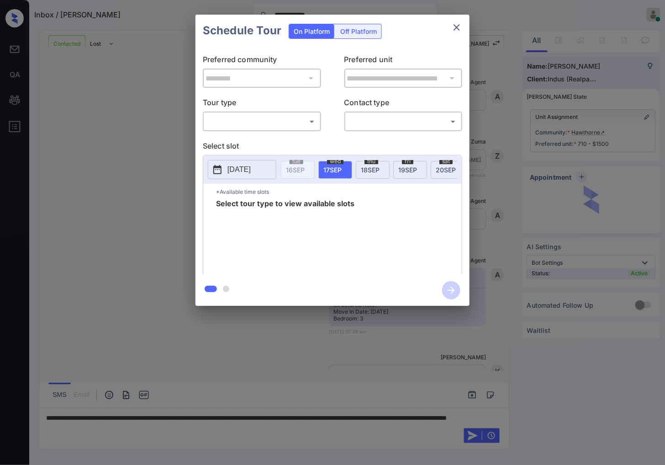
scroll to position [4407, 0]
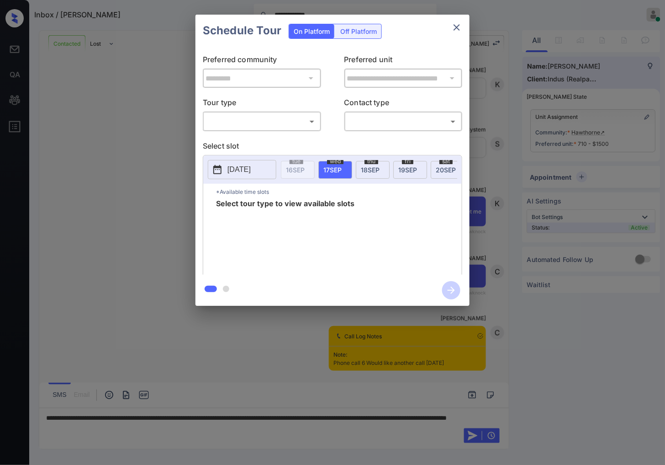
click at [259, 115] on body "**********" at bounding box center [332, 232] width 665 height 465
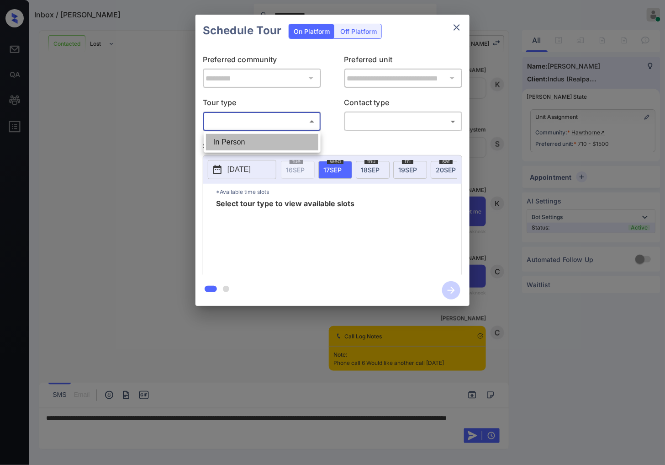
click at [267, 144] on li "In Person" at bounding box center [262, 142] width 112 height 16
type input "********"
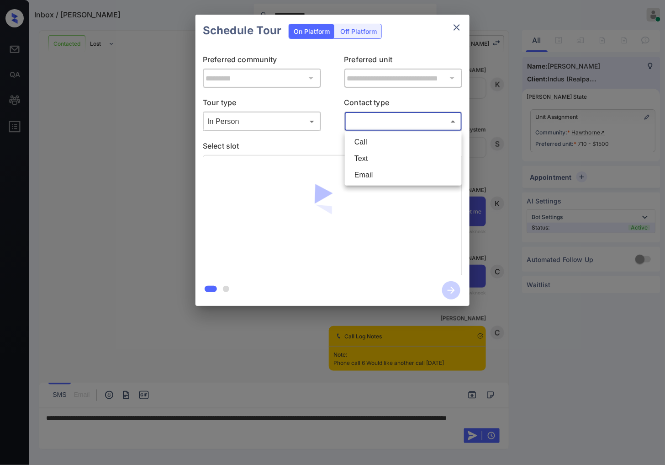
click at [388, 122] on body "**********" at bounding box center [332, 232] width 665 height 465
click at [387, 158] on li "Text" at bounding box center [403, 158] width 112 height 16
type input "****"
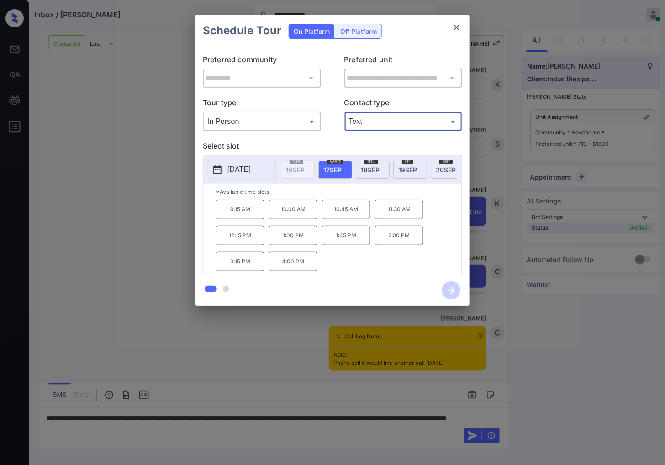
click at [287, 240] on p "1:00 PM" at bounding box center [293, 235] width 48 height 19
click at [456, 286] on icon "button" at bounding box center [451, 290] width 18 height 18
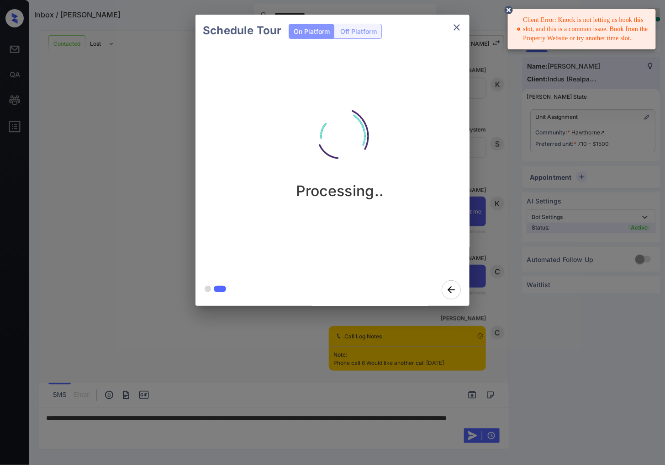
click at [546, 150] on div "Schedule Tour On Platform Off Platform Processing.." at bounding box center [332, 160] width 665 height 320
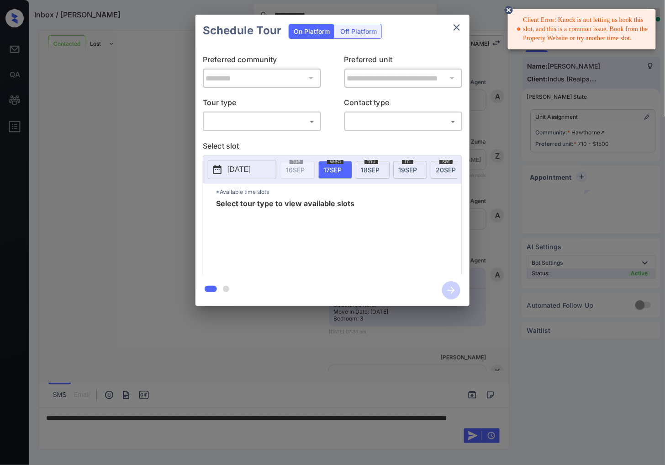
scroll to position [4407, 0]
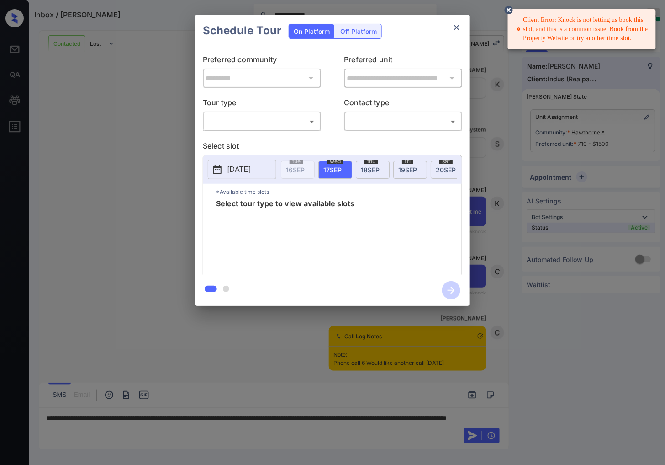
click at [310, 120] on body "**********" at bounding box center [332, 232] width 665 height 465
click at [312, 138] on li "In Person" at bounding box center [262, 142] width 112 height 16
type input "********"
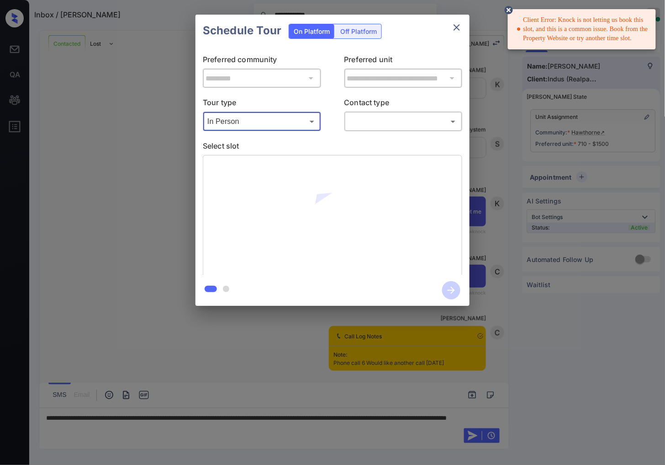
click at [386, 122] on body "**********" at bounding box center [332, 232] width 665 height 465
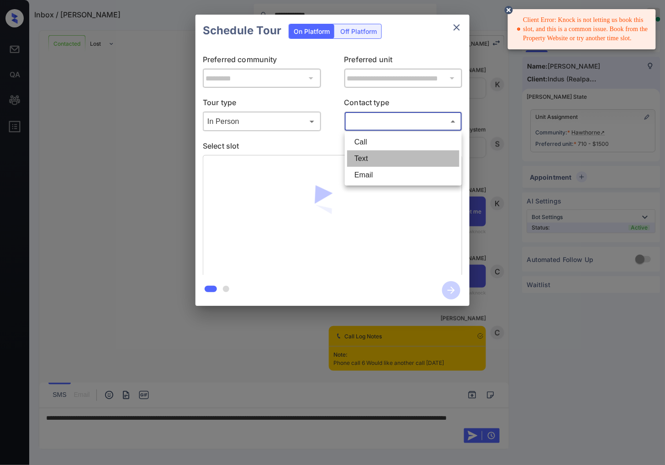
click at [388, 151] on li "Text" at bounding box center [403, 158] width 112 height 16
type input "****"
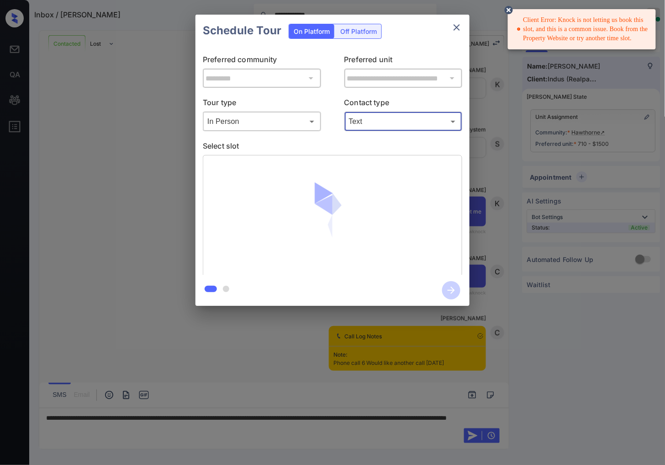
click at [510, 12] on icon at bounding box center [509, 10] width 8 height 8
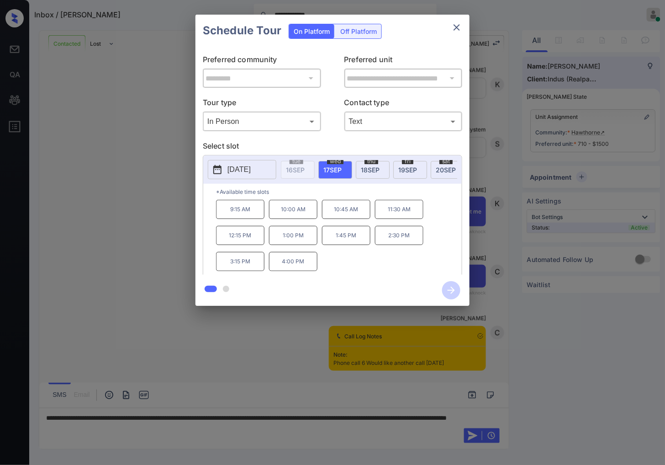
click at [447, 97] on p "Contact type" at bounding box center [404, 104] width 118 height 15
click at [294, 239] on p "1:00 PM" at bounding box center [293, 235] width 48 height 19
click at [248, 237] on p "12:15 PM" at bounding box center [240, 235] width 48 height 19
click at [455, 297] on icon "button" at bounding box center [451, 290] width 18 height 18
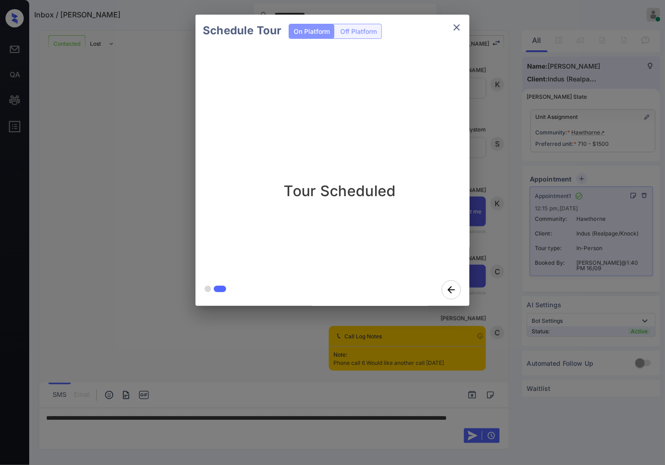
click at [508, 234] on div "Schedule Tour On Platform Off Platform Tour Scheduled" at bounding box center [332, 160] width 665 height 320
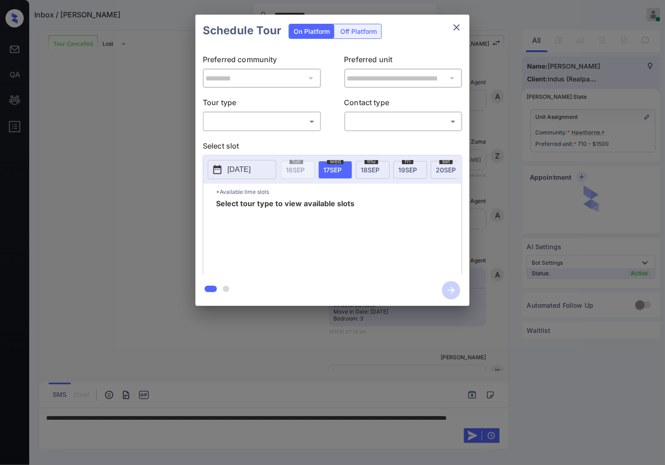
scroll to position [5418, 0]
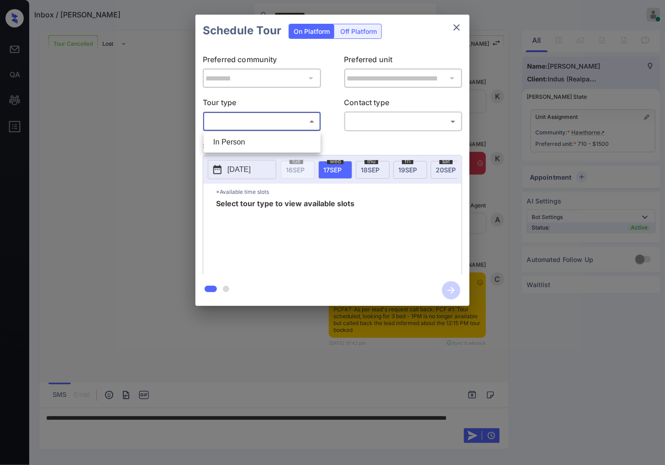
click at [254, 124] on body "**********" at bounding box center [332, 232] width 665 height 465
click at [254, 134] on li "In Person" at bounding box center [262, 142] width 112 height 16
type input "********"
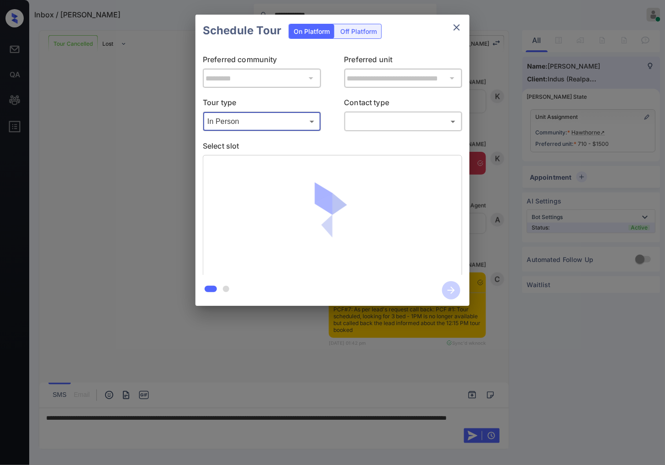
click at [371, 126] on body "**********" at bounding box center [332, 232] width 665 height 465
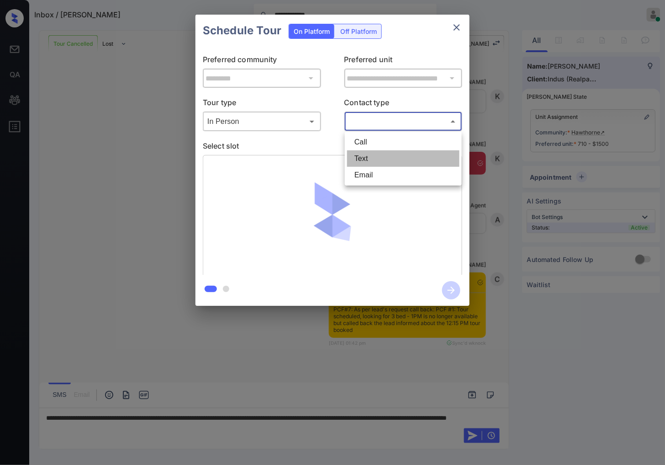
click at [378, 162] on li "Text" at bounding box center [403, 158] width 112 height 16
type input "****"
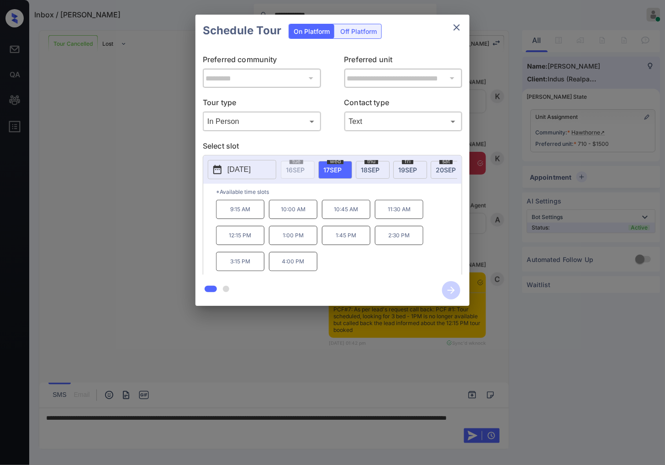
click at [247, 240] on p "12:15 PM" at bounding box center [240, 235] width 48 height 19
click at [450, 289] on icon "button" at bounding box center [451, 290] width 18 height 18
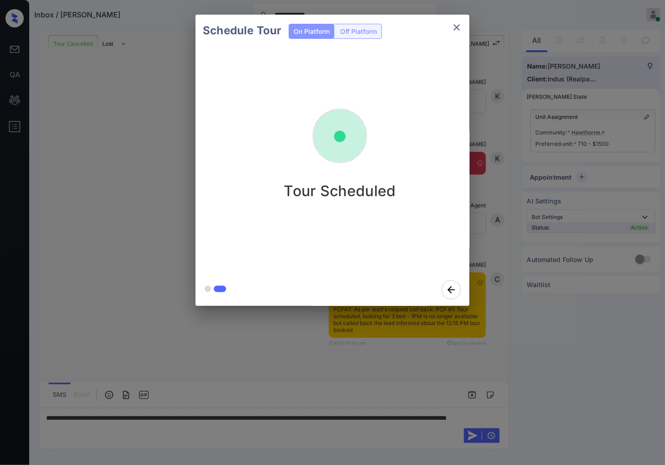
click at [503, 293] on div "Schedule Tour On Platform Off Platform Tour Scheduled" at bounding box center [332, 160] width 665 height 320
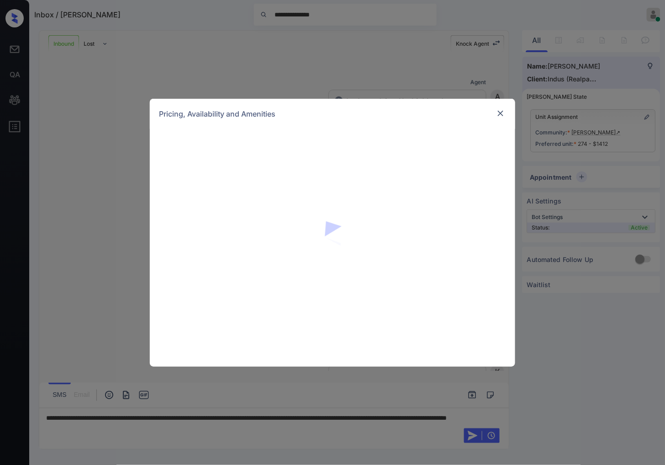
scroll to position [457, 0]
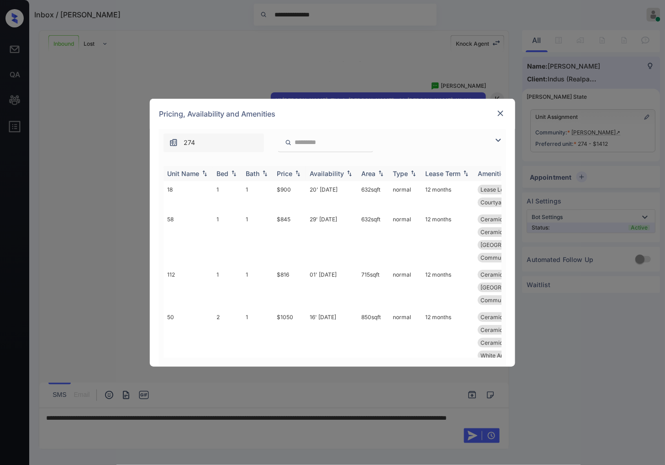
click at [298, 174] on img at bounding box center [297, 173] width 9 height 6
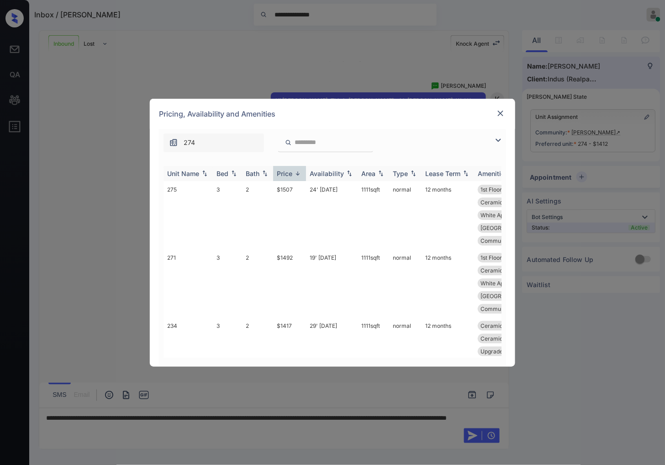
click at [298, 174] on img at bounding box center [297, 173] width 9 height 7
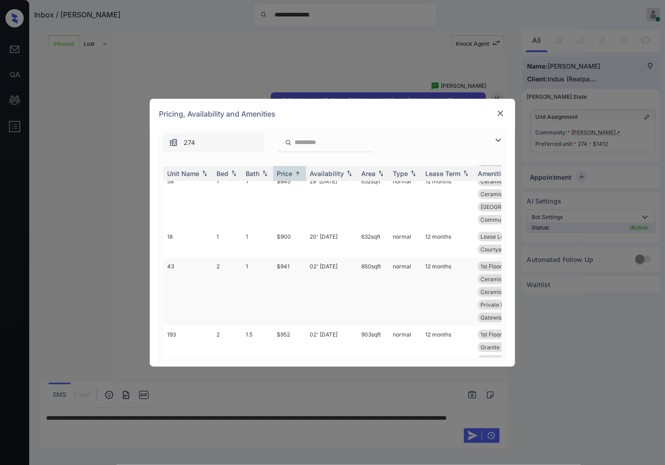
scroll to position [101, 0]
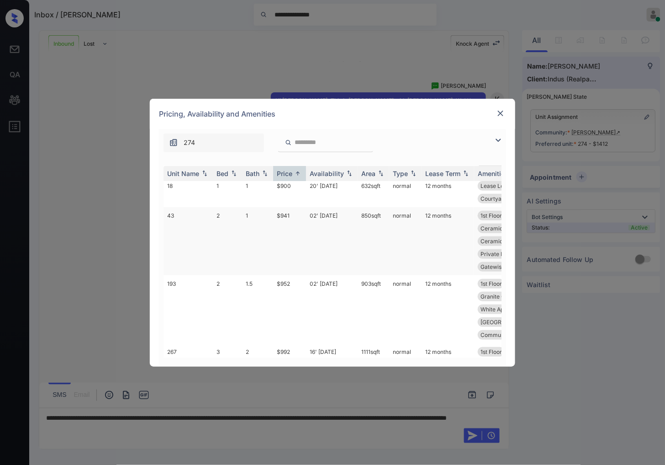
click at [284, 208] on td "$941" at bounding box center [289, 241] width 33 height 68
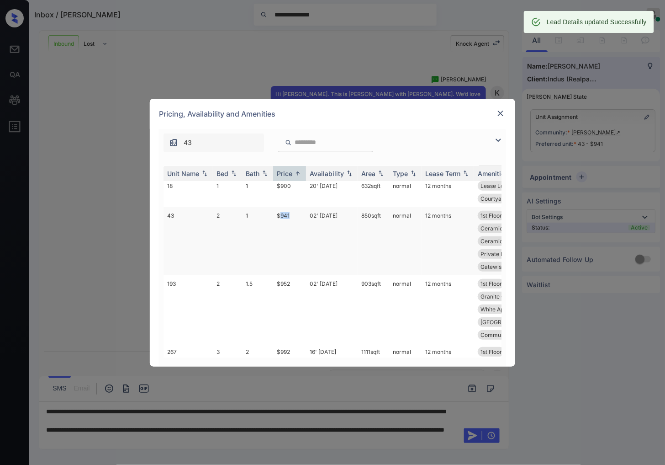
scroll to position [516, 0]
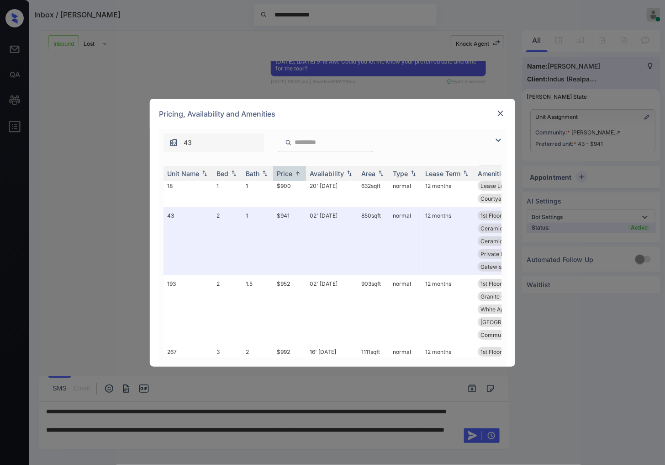
click at [616, 51] on div "**********" at bounding box center [332, 232] width 665 height 465
click at [625, 43] on div "**********" at bounding box center [332, 232] width 665 height 465
click at [501, 109] on img at bounding box center [500, 113] width 9 height 9
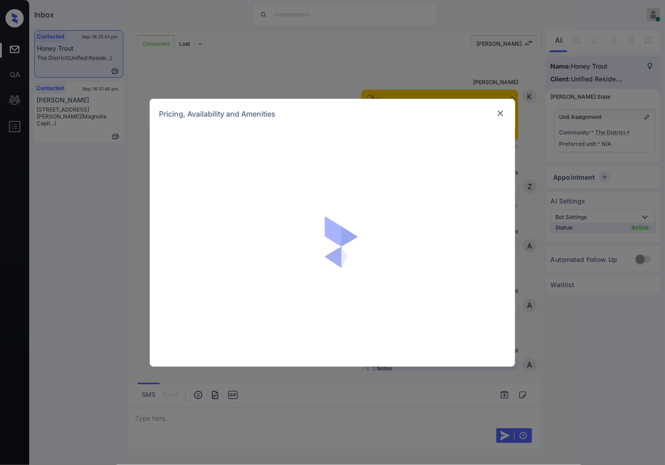
scroll to position [2356, 0]
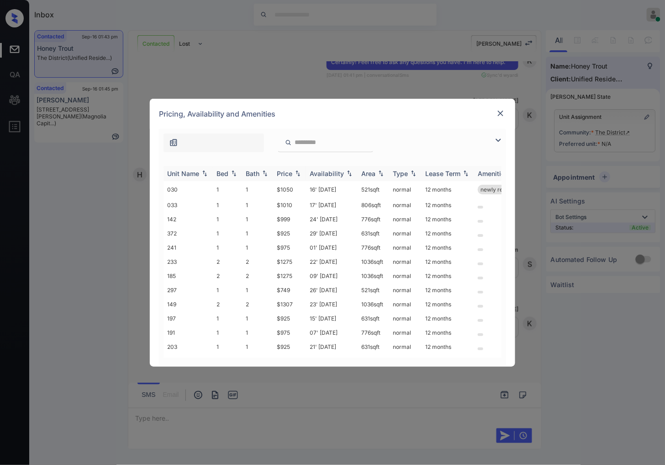
click at [296, 172] on img at bounding box center [297, 173] width 9 height 6
click at [296, 172] on img at bounding box center [297, 173] width 9 height 7
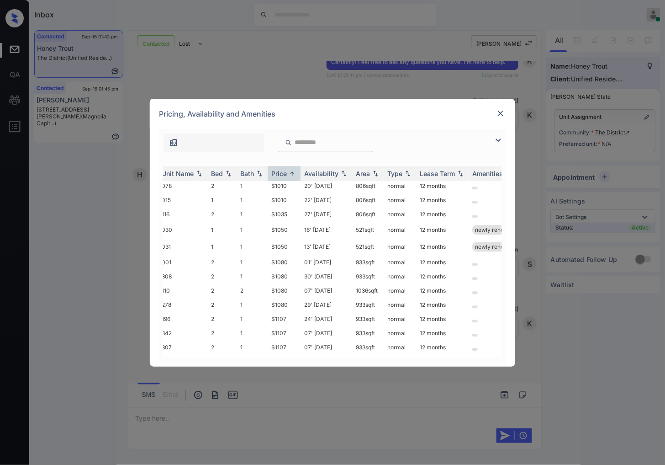
scroll to position [711, 0]
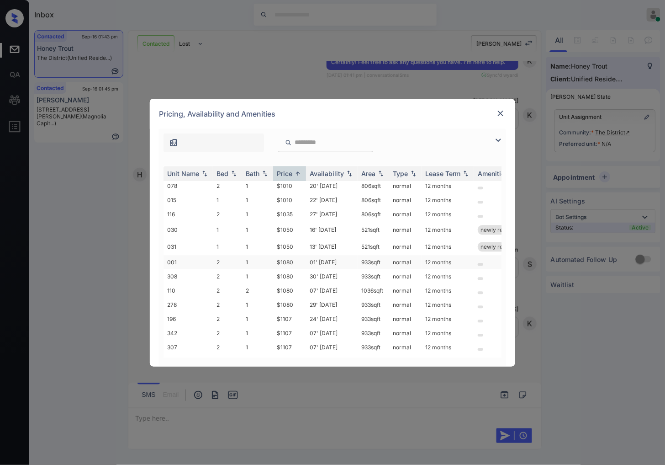
click at [281, 255] on td "$1080" at bounding box center [289, 262] width 33 height 14
click at [291, 269] on td "$1080" at bounding box center [289, 276] width 33 height 14
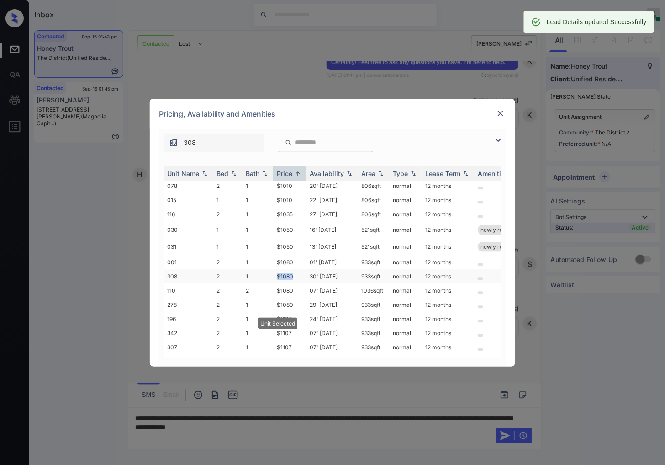
drag, startPoint x: 273, startPoint y: 263, endPoint x: 294, endPoint y: 264, distance: 21.0
click at [294, 269] on td "$1080" at bounding box center [289, 276] width 33 height 14
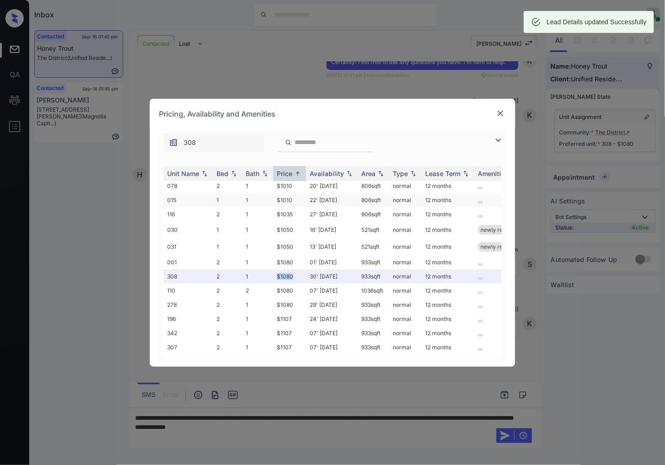
copy td "$1080"
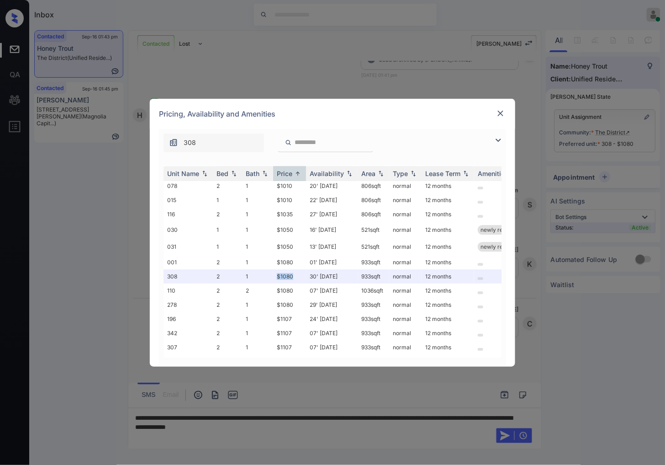
click at [500, 112] on img at bounding box center [500, 113] width 9 height 9
